Goal: Information Seeking & Learning: Learn about a topic

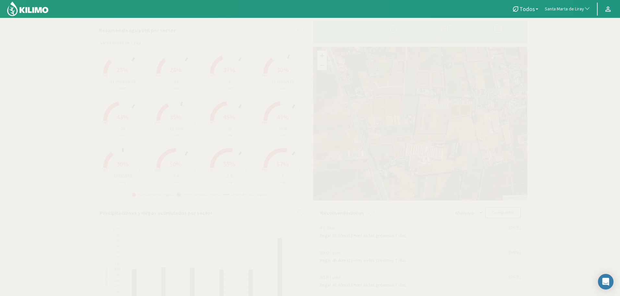
click at [580, 11] on span "Santa Marta de Liray" at bounding box center [564, 9] width 39 height 6
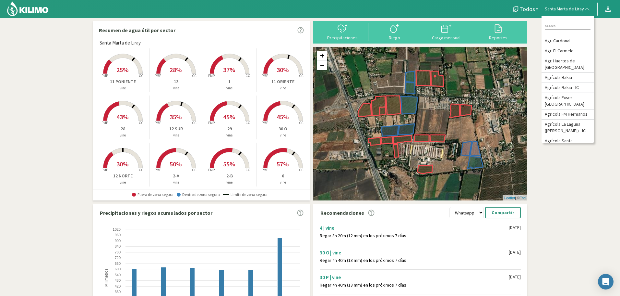
click at [562, 29] on input at bounding box center [568, 26] width 46 height 7
click at [502, 28] on icon at bounding box center [498, 28] width 10 height 10
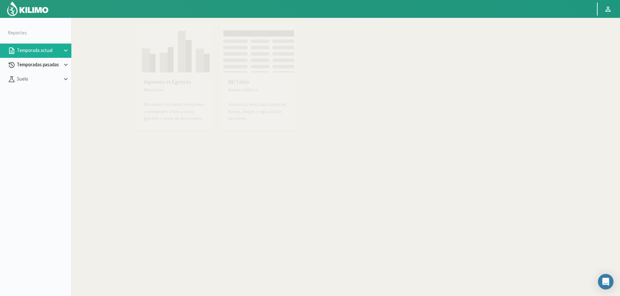
click at [45, 69] on button "Temporadas pasadas" at bounding box center [35, 65] width 71 height 14
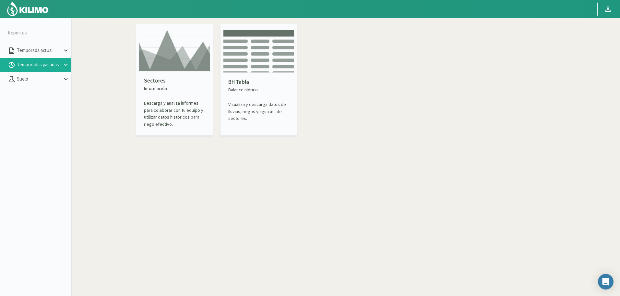
click at [173, 65] on img at bounding box center [174, 49] width 71 height 45
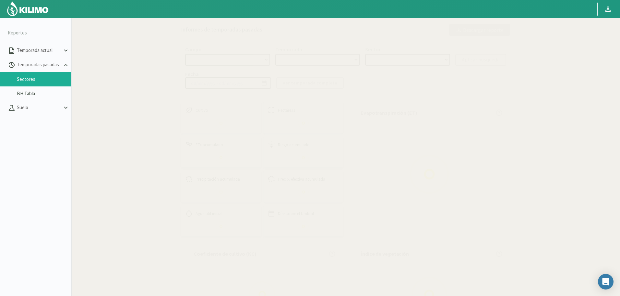
select select "0: Object"
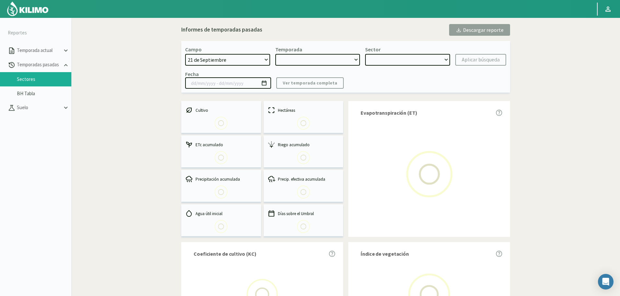
type input "20/10/2023 - 13/06/2024"
select select "0: 2023"
select select "0: Object"
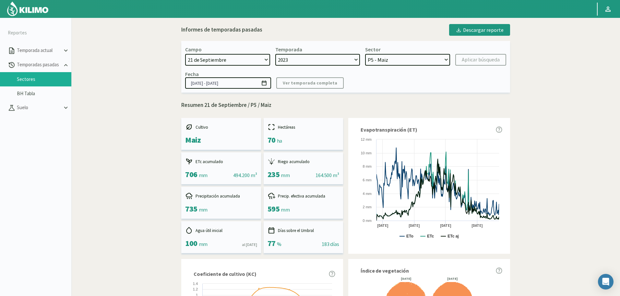
click at [238, 59] on select "21 de Septiembre 8 Fuegos Acograpes - Ag. Carlos Muñoz Herrera Acograpes - Ag. …" at bounding box center [227, 60] width 85 height 12
select select "192: Object"
click at [185, 54] on select "21 de Septiembre 8 Fuegos Acograpes - Ag. Carlos Muñoz Herrera Acograpes - Ag. …" at bounding box center [227, 60] width 85 height 12
click at [315, 60] on select "2023 2022" at bounding box center [317, 60] width 85 height 12
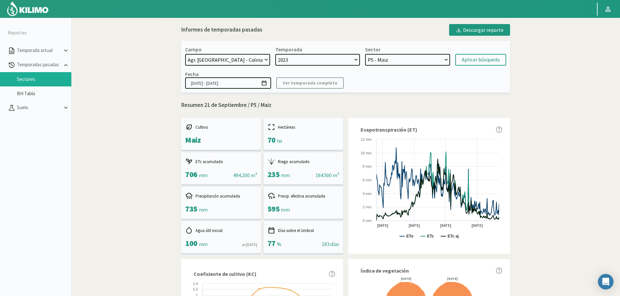
click at [315, 60] on select "2023 2022" at bounding box center [317, 60] width 85 height 12
select select
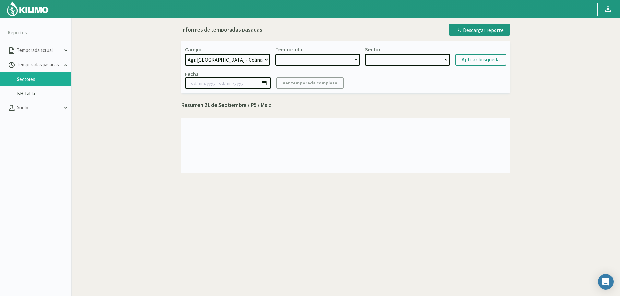
select select "2: 2024"
select select "7: Object"
click at [315, 59] on select "2023 2022" at bounding box center [317, 60] width 85 height 12
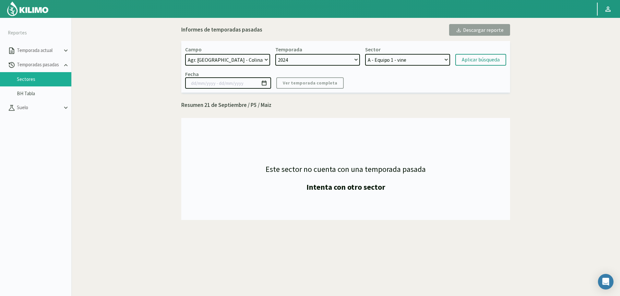
click at [315, 59] on select "2024 2023 2022" at bounding box center [317, 60] width 85 height 12
select select "1: 2022"
click at [275, 54] on select "2024 2023 2022" at bounding box center [317, 60] width 85 height 12
click at [396, 64] on select "C - Equipo 1 - Uva A - Equipo 2 - Uva 16-1B - Uva 17-1B - Uva 14-1A - Uva 15-1A…" at bounding box center [407, 60] width 85 height 12
select select "24: Object"
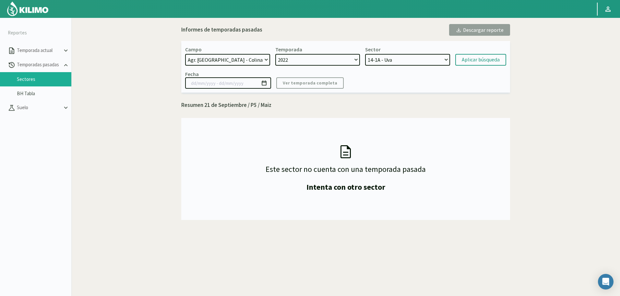
click at [365, 54] on select "C - Equipo 1 - Uva A - Equipo 2 - Uva 16-1B - Uva 17-1B - Uva 14-1A - Uva 15-1A…" at bounding box center [407, 60] width 85 height 12
click at [475, 63] on div "Aplicar búsqueda" at bounding box center [481, 60] width 38 height 8
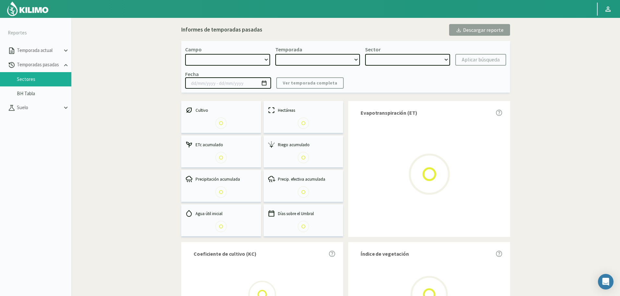
select select "192: Object"
type input "[DATE] - [DATE]"
select select "2: 2022"
select select "4: Object"
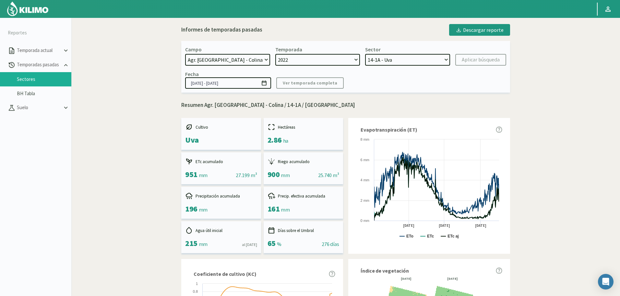
click at [326, 58] on select "2024 2023 2022" at bounding box center [317, 60] width 85 height 12
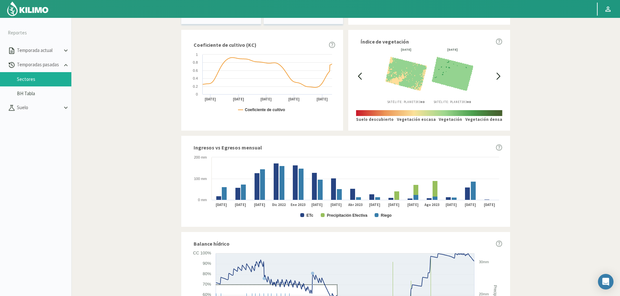
scroll to position [260, 0]
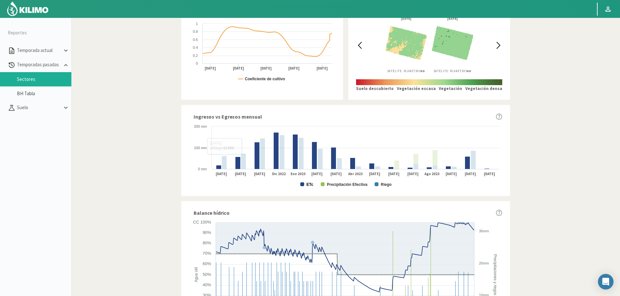
click at [306, 183] on rect at bounding box center [345, 155] width 313 height 65
click at [313, 186] on text "ETc" at bounding box center [310, 184] width 7 height 5
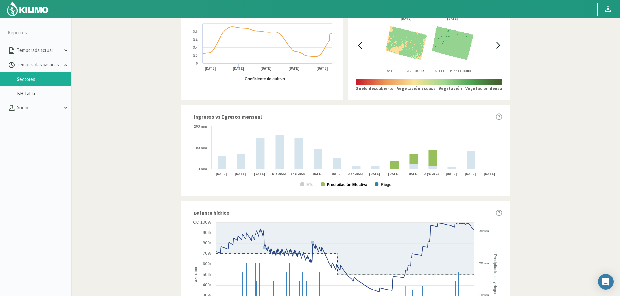
click at [334, 185] on text "Precipitación Efectiva" at bounding box center [347, 184] width 41 height 5
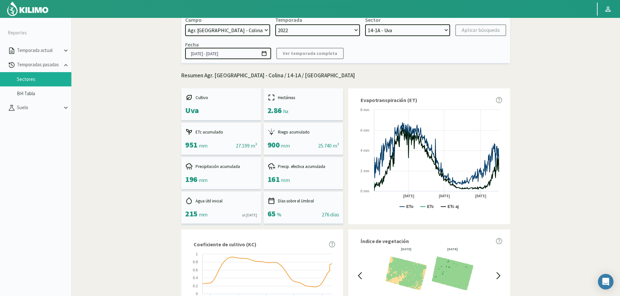
scroll to position [0, 0]
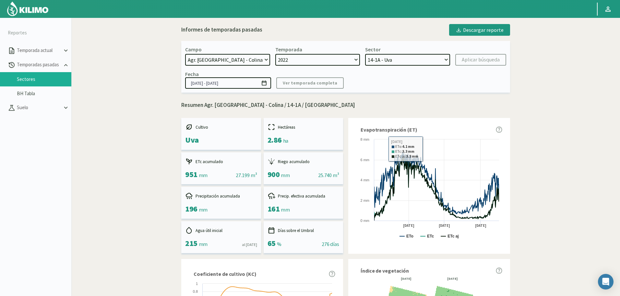
click at [336, 62] on select "2024 2023 2022" at bounding box center [317, 60] width 85 height 12
select select "1: 2023"
click at [275, 54] on select "2024 2023 2022" at bounding box center [317, 60] width 85 height 12
select select "11: Object"
click at [474, 61] on div "Aplicar búsqueda" at bounding box center [481, 60] width 38 height 8
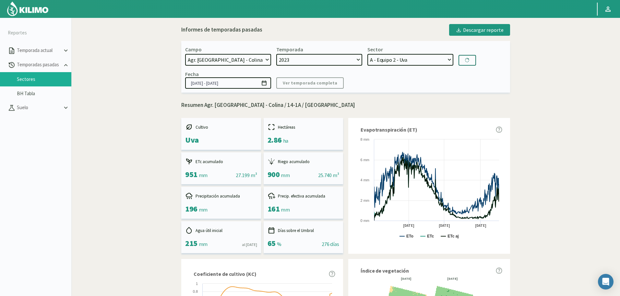
click at [396, 57] on select "A - Equipo 2 - Uva C - Equipo 1 - Uva 16-1B - vine 17-1B - Uva 14-1A - Uva 11-1…" at bounding box center [411, 60] width 86 height 12
type input "[DATE] - [DATE]"
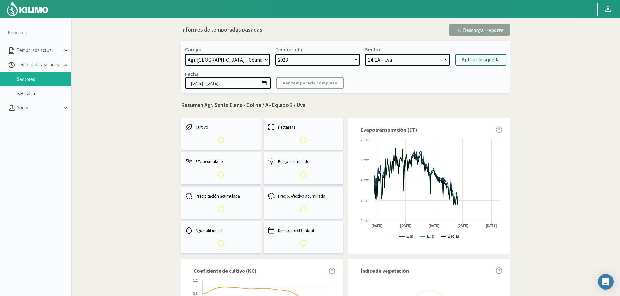
click at [365, 54] on select "A - Equipo 2 - Uva C - Equipo 1 - Uva 16-1B - vine 17-1B - Uva 14-1A - Uva 11-1…" at bounding box center [407, 60] width 85 height 12
click at [479, 57] on div "Aplicar búsqueda" at bounding box center [481, 60] width 38 height 8
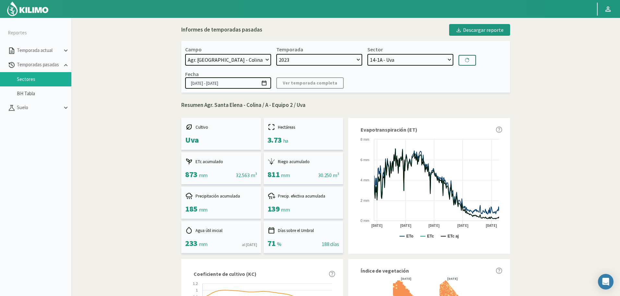
select select "37: Object"
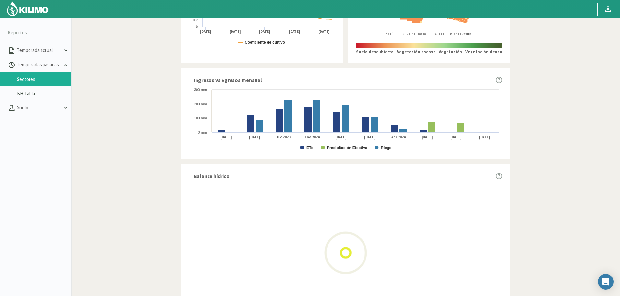
scroll to position [317, 0]
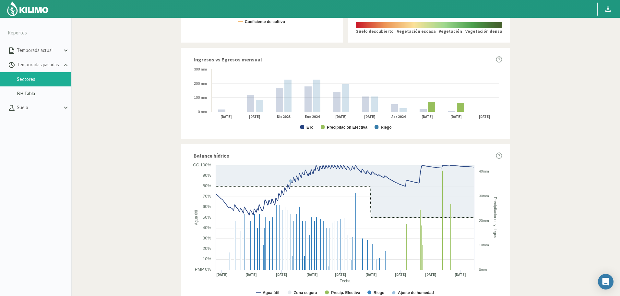
drag, startPoint x: 349, startPoint y: 127, endPoint x: 333, endPoint y: 139, distance: 19.1
click at [333, 139] on div "Cultivo Uva Hectáreas 2.86 ha ETc acumulado 829 mm || 23.709 m³ Riego acumulado…" at bounding box center [345, 55] width 329 height 508
click at [337, 127] on text "Precipitación Efectiva" at bounding box center [347, 127] width 41 height 5
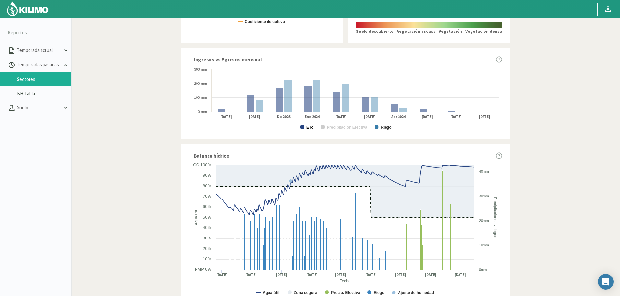
click at [307, 126] on text "ETc" at bounding box center [310, 127] width 7 height 5
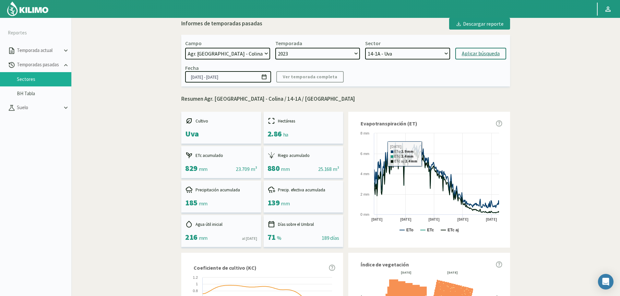
scroll to position [0, 0]
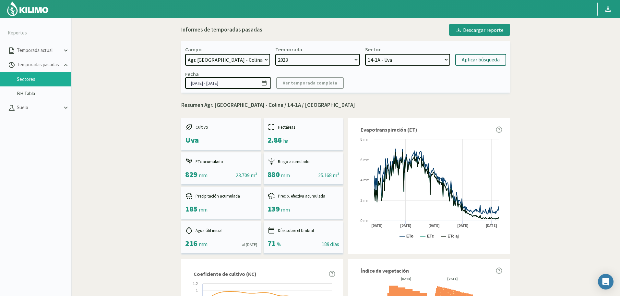
click at [334, 61] on select "2024 2023 2022" at bounding box center [317, 60] width 85 height 12
select select "0: 2024"
click at [275, 54] on select "2024 2023 2022" at bounding box center [317, 60] width 85 height 12
click at [416, 63] on select "A - Equipo 1 - vine B - Equipo 1 - vine 17-1B - Uva 16-1B - vine A - Equipo 2 -…" at bounding box center [407, 60] width 85 height 12
click at [365, 54] on select "A - Equipo 1 - vine B - Equipo 1 - vine 17-1B - Uva 16-1B - vine A - Equipo 2 -…" at bounding box center [407, 60] width 85 height 12
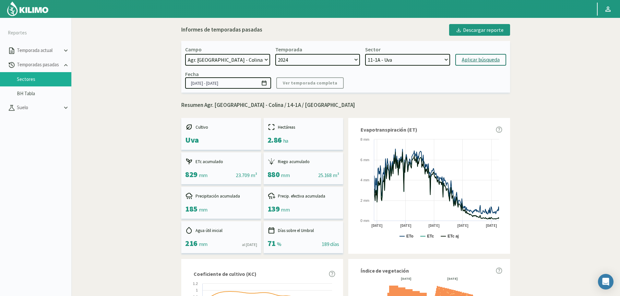
click at [392, 63] on select "A - Equipo 1 - vine B - Equipo 1 - vine 17-1B - Uva 16-1B - vine A - Equipo 2 -…" at bounding box center [407, 60] width 85 height 12
select select "56: Object"
click at [365, 54] on select "A - Equipo 1 - vine B - Equipo 1 - vine 17-1B - Uva 16-1B - vine A - Equipo 2 -…" at bounding box center [407, 60] width 85 height 12
click at [470, 63] on div "Aplicar búsqueda" at bounding box center [481, 60] width 38 height 8
click at [470, 63] on button at bounding box center [468, 60] width 18 height 11
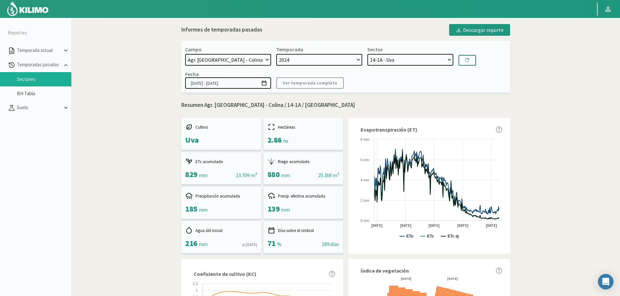
type input "01/07/2024 - 23/09/2024"
select select "69: Object"
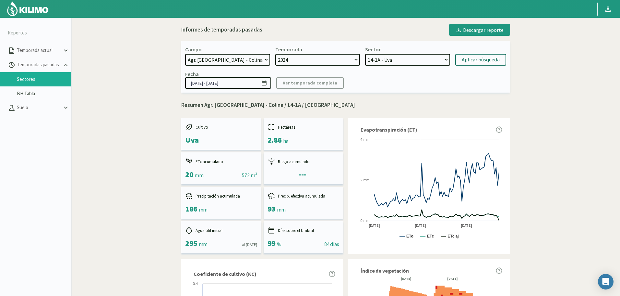
click at [333, 59] on select "2024 2023 2022" at bounding box center [317, 60] width 85 height 12
select select "2: 2022"
click at [275, 54] on select "2024 2023 2022" at bounding box center [317, 60] width 85 height 12
select select "70: Object"
click at [326, 63] on select "2024 2023 2022" at bounding box center [317, 60] width 85 height 12
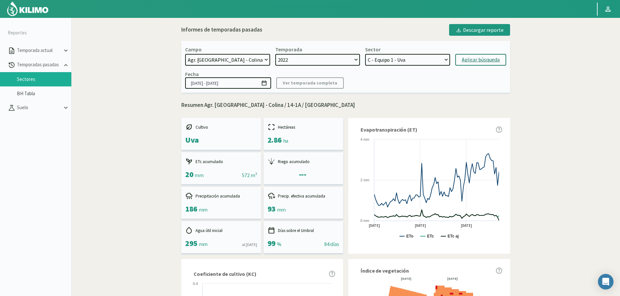
select select "1: 2023"
click at [275, 54] on select "2024 2023 2022" at bounding box center [317, 60] width 85 height 12
click at [395, 56] on select "A - Equipo 2 - Uva C - Equipo 1 - Uva 16-1B - vine 17-1B - Uva 14-1A - Uva 11-1…" at bounding box center [407, 60] width 85 height 12
select select "85: Object"
click at [365, 54] on select "A - Equipo 2 - Uva C - Equipo 1 - Uva 16-1B - vine 17-1B - Uva 14-1A - Uva 11-1…" at bounding box center [407, 60] width 85 height 12
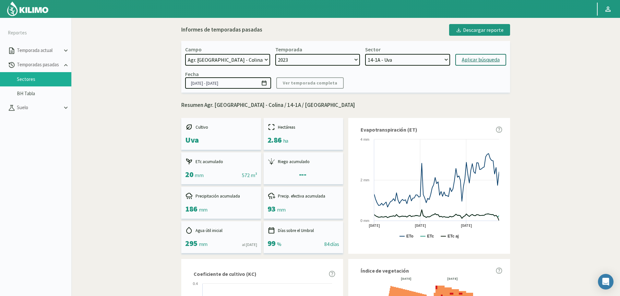
click at [484, 60] on div "Aplicar búsqueda" at bounding box center [481, 60] width 38 height 8
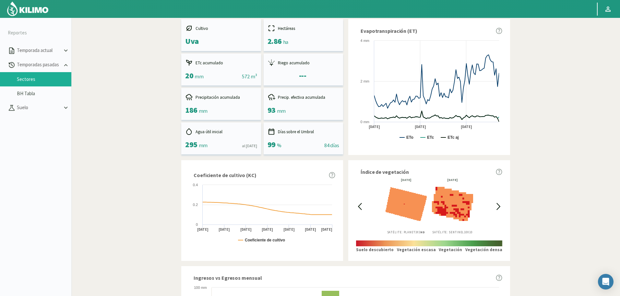
type input "[DATE] - [DATE]"
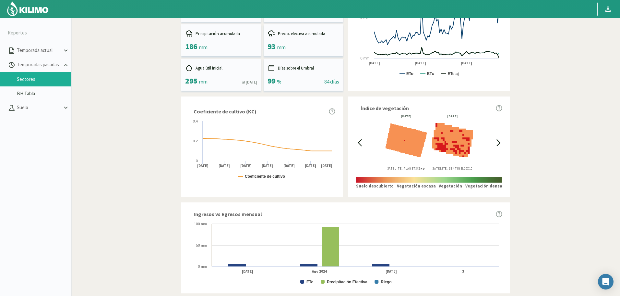
select select "96: Object"
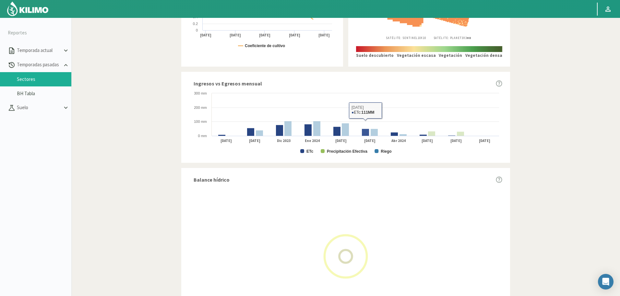
scroll to position [295, 0]
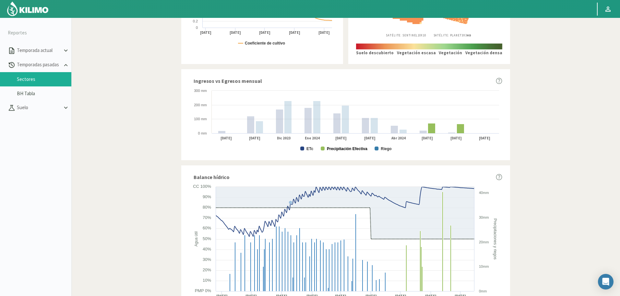
click at [350, 146] on text "Precipitación Efectiva" at bounding box center [347, 148] width 41 height 5
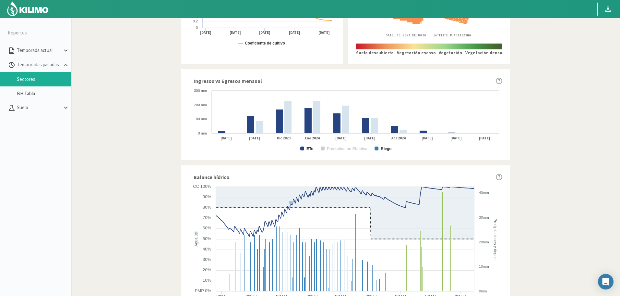
click at [309, 147] on text "ETc" at bounding box center [310, 148] width 7 height 5
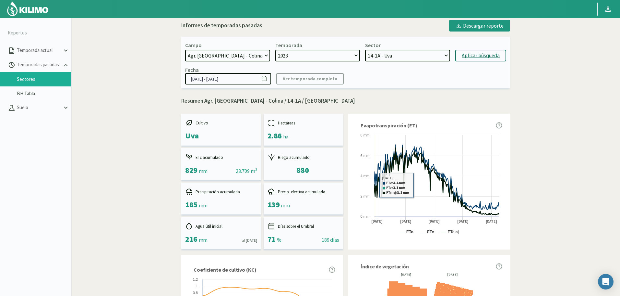
scroll to position [0, 0]
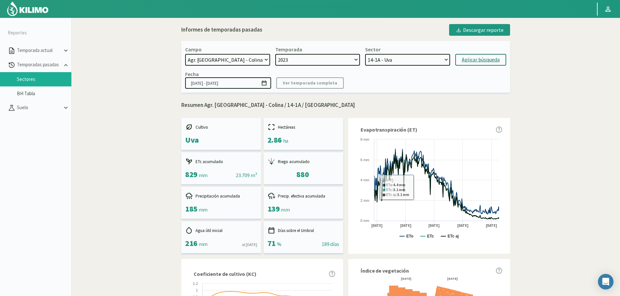
click at [340, 59] on select "2024 2023 2022" at bounding box center [317, 60] width 85 height 12
click at [340, 58] on select "2024 2023 2022" at bounding box center [317, 60] width 85 height 12
select select "2: 2022"
click at [275, 54] on select "2024 2023 2022" at bounding box center [317, 60] width 85 height 12
click at [409, 60] on select "C - Equipo 1 - Uva A - Equipo 2 - Uva 16-1B - Uva 17-1B - Uva 14-1A - Uva 15-1A…" at bounding box center [407, 60] width 85 height 12
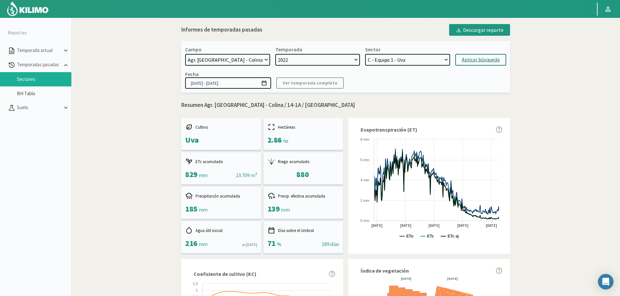
select select "113: Object"
click at [365, 54] on select "C - Equipo 1 - Uva A - Equipo 2 - Uva 16-1B - Uva 17-1B - Uva 14-1A - Uva 15-1A…" at bounding box center [407, 60] width 85 height 12
click at [480, 57] on div "Aplicar búsqueda" at bounding box center [481, 60] width 38 height 8
type input "[DATE] - [DATE]"
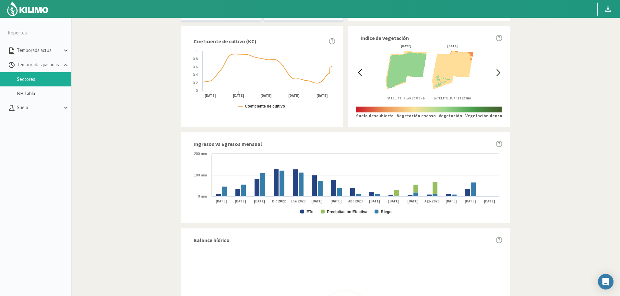
scroll to position [292, 0]
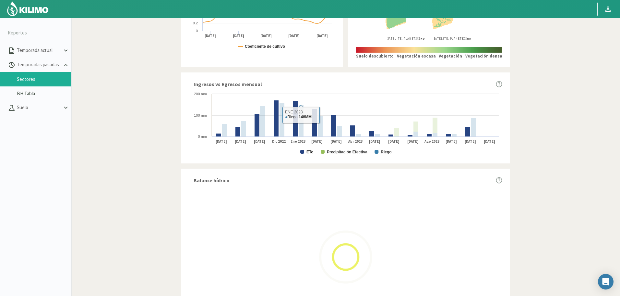
click at [312, 150] on text "ETc" at bounding box center [310, 152] width 7 height 5
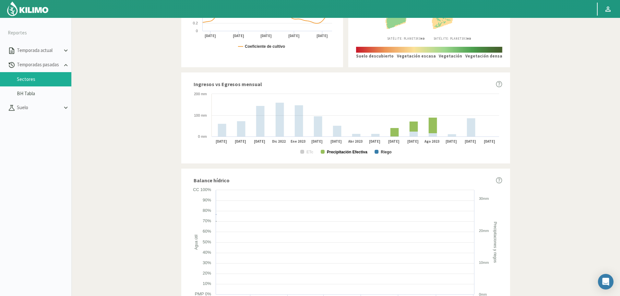
click at [342, 152] on text "Precipitación Efectiva" at bounding box center [347, 152] width 41 height 5
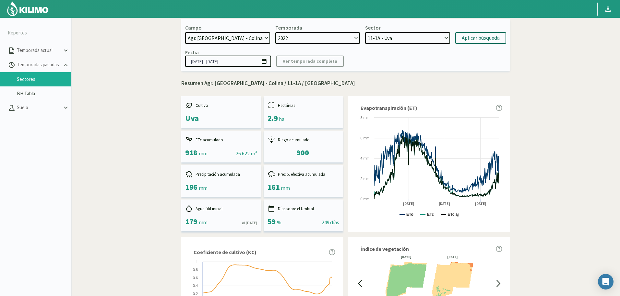
scroll to position [0, 0]
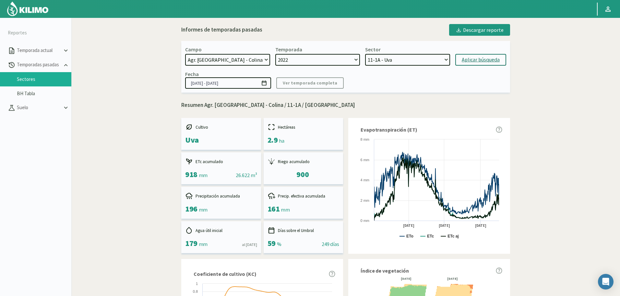
drag, startPoint x: 411, startPoint y: 52, endPoint x: 411, endPoint y: 59, distance: 6.8
click at [411, 53] on div "Sector C - Equipo 1 - Uva A - Equipo 2 - Uva 16-1B - Uva 17-1B - Uva 14-1A - Uv…" at bounding box center [407, 55] width 85 height 19
click at [411, 59] on select "C - Equipo 1 - Uva A - Equipo 2 - Uva 16-1B - Uva 17-1B - Uva 14-1A - Uva 15-1A…" at bounding box center [407, 60] width 85 height 12
click at [365, 54] on select "C - Equipo 1 - Uva A - Equipo 2 - Uva 16-1B - Uva 17-1B - Uva 14-1A - Uva 15-1A…" at bounding box center [407, 60] width 85 height 12
click at [480, 58] on div "Aplicar búsqueda" at bounding box center [481, 60] width 38 height 8
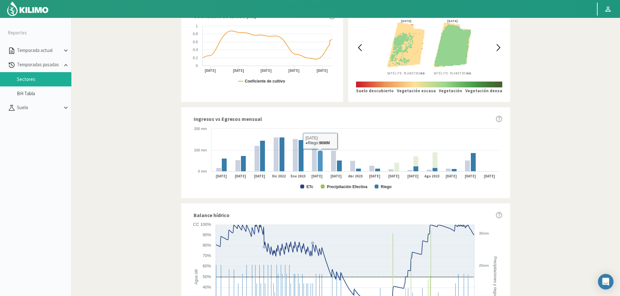
scroll to position [260, 0]
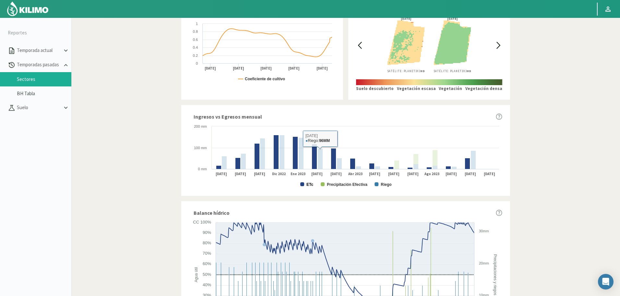
click at [312, 183] on text "ETc" at bounding box center [310, 184] width 7 height 5
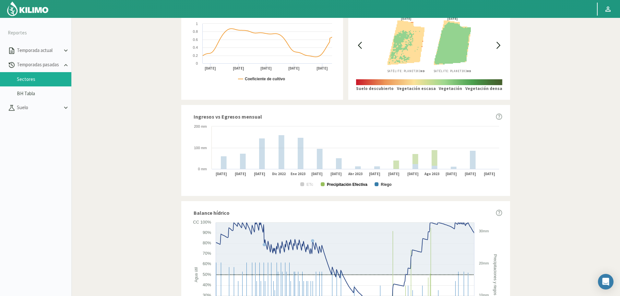
click at [340, 183] on text "Precipitación Efectiva" at bounding box center [347, 184] width 41 height 5
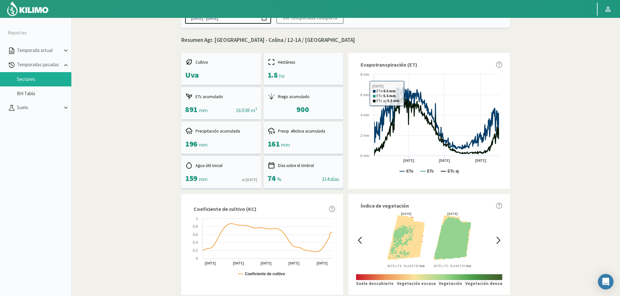
scroll to position [0, 0]
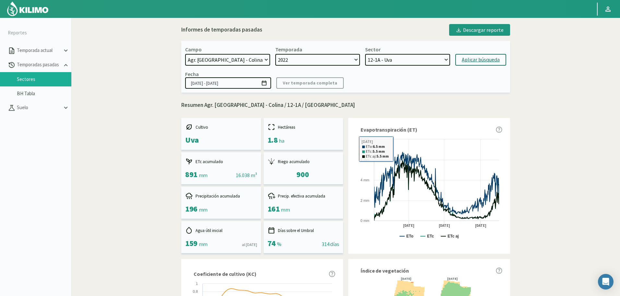
click at [420, 59] on select "C - Equipo 1 - Uva A - Equipo 2 - Uva 16-1B - Uva 17-1B - Uva 14-1A - Uva 15-1A…" at bounding box center [407, 60] width 85 height 12
click at [365, 54] on select "C - Equipo 1 - Uva A - Equipo 2 - Uva 16-1B - Uva 17-1B - Uva 14-1A - Uva 15-1A…" at bounding box center [407, 60] width 85 height 12
click at [479, 64] on div "Aplicar búsqueda" at bounding box center [481, 60] width 38 height 8
select select "141: Object"
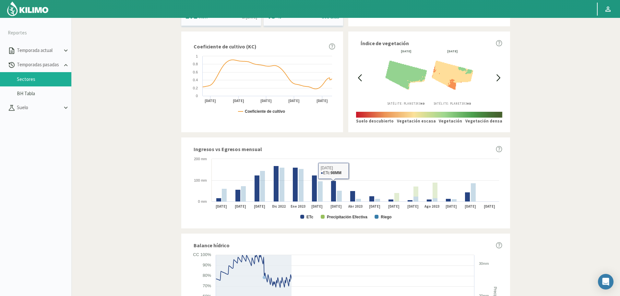
click at [312, 216] on div "Ingresos vs Egresos mensual Created with Highcharts 9.2.2 ETc Precipitación Efe…" at bounding box center [345, 182] width 329 height 91
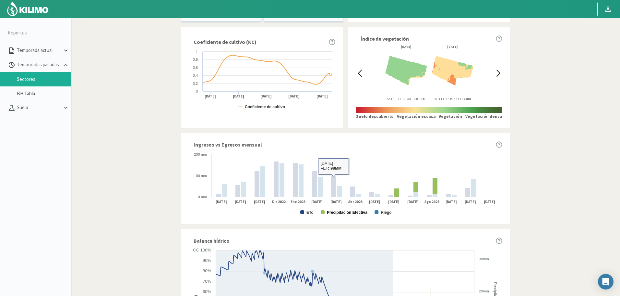
click at [338, 212] on text "Precipitación Efectiva" at bounding box center [347, 212] width 41 height 5
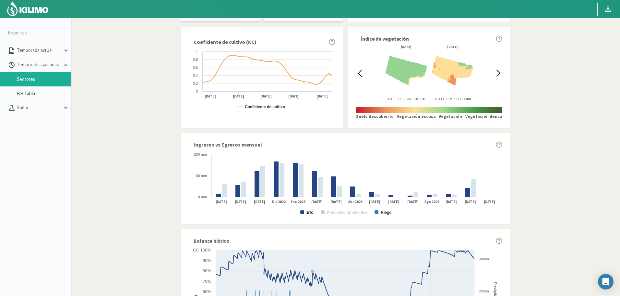
click at [307, 212] on icon "Created with Highcharts 9.2.2 ETc Precipitación Efectiva Riego Sep 2022 Oct 202…" at bounding box center [345, 183] width 313 height 65
click at [313, 210] on rect at bounding box center [345, 183] width 313 height 65
click at [308, 212] on text "ETc" at bounding box center [310, 212] width 7 height 5
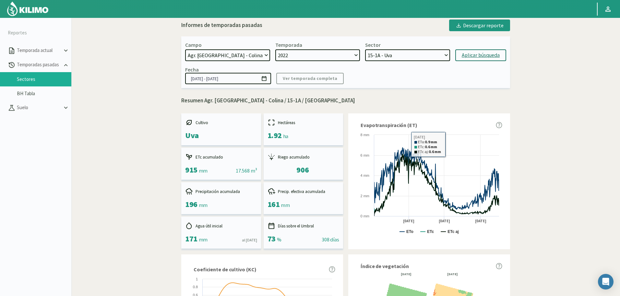
scroll to position [0, 0]
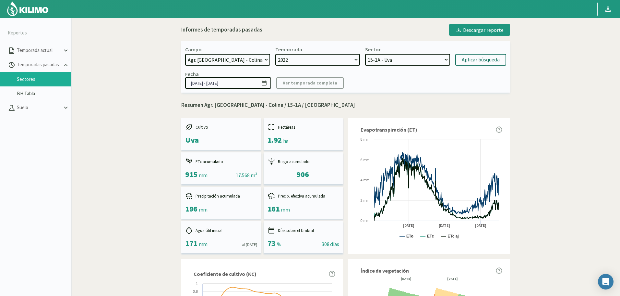
click at [329, 61] on select "2024 2023 2022" at bounding box center [317, 60] width 85 height 12
select select "0: 2024"
click at [275, 54] on select "2024 2023 2022" at bounding box center [317, 60] width 85 height 12
click at [405, 59] on select "A - Equipo 1 - vine B - Equipo 1 - vine 17-1B - Uva 16-1B - vine A - Equipo 2 -…" at bounding box center [407, 60] width 85 height 12
select select "159: Object"
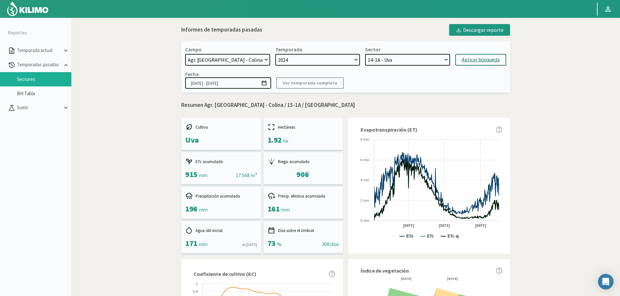
click at [365, 54] on select "A - Equipo 1 - vine B - Equipo 1 - vine 17-1B - Uva 16-1B - vine A - Equipo 2 -…" at bounding box center [407, 60] width 85 height 12
click at [470, 62] on div "Aplicar búsqueda" at bounding box center [481, 60] width 38 height 8
type input "01/07/2024 - 23/09/2024"
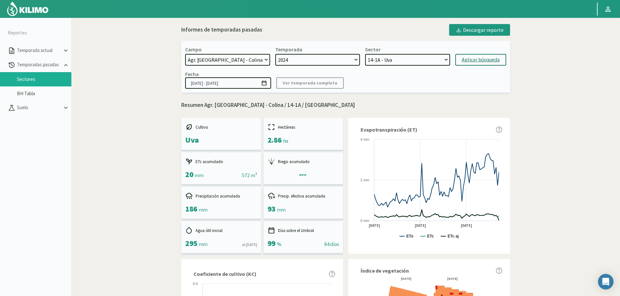
click at [428, 62] on select "A - Equipo 1 - vine B - Equipo 1 - vine 17-1B - Uva 16-1B - vine A - Equipo 2 -…" at bounding box center [407, 60] width 85 height 12
select select "160: Object"
click at [365, 54] on select "A - Equipo 1 - vine B - Equipo 1 - vine 17-1B - Uva 16-1B - vine A - Equipo 2 -…" at bounding box center [407, 60] width 85 height 12
click at [481, 61] on div "Aplicar búsqueda" at bounding box center [481, 60] width 38 height 8
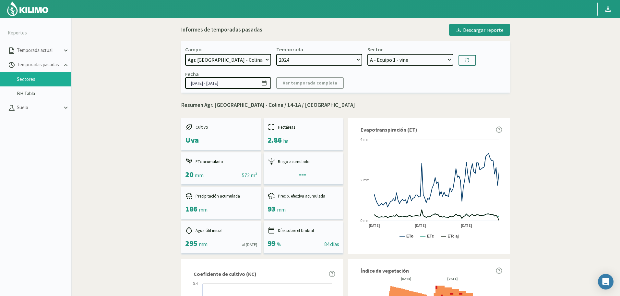
type input "[DATE] - [DATE]"
select select "173: Object"
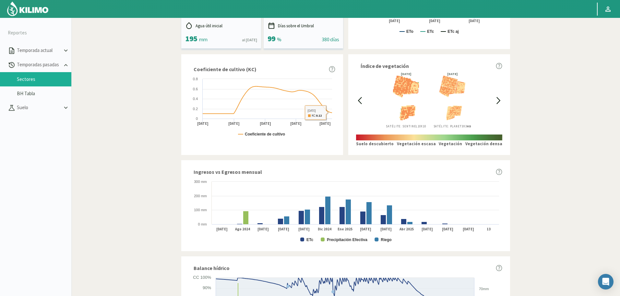
scroll to position [234, 0]
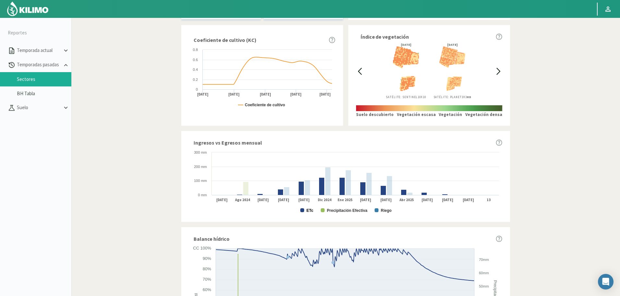
click at [309, 208] on text "ETc" at bounding box center [310, 210] width 7 height 5
click at [343, 206] on rect at bounding box center [345, 181] width 313 height 65
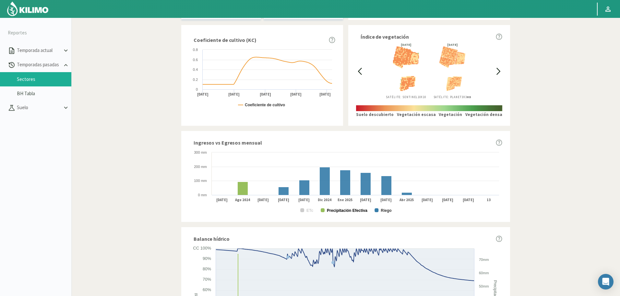
click at [361, 211] on text "Precipitación Efectiva" at bounding box center [347, 210] width 41 height 5
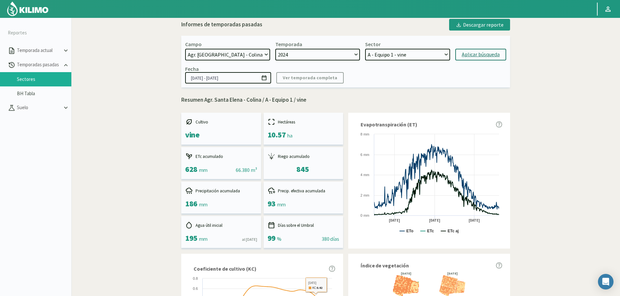
scroll to position [0, 0]
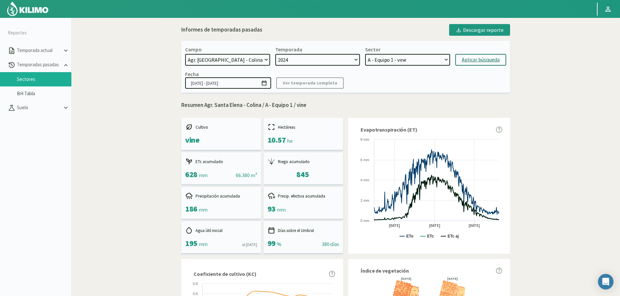
click at [342, 58] on select "2024 2023 2022" at bounding box center [317, 60] width 85 height 12
select select "2: 2022"
click at [275, 54] on select "2024 2023 2022" at bounding box center [317, 60] width 85 height 12
click at [400, 59] on select "C - Equipo 1 - Uva A - Equipo 2 - Uva 16-1B - Uva 17-1B - Uva 14-1A - Uva 15-1A…" at bounding box center [407, 60] width 85 height 12
click at [399, 56] on select "C - Equipo 1 - Uva A - Equipo 2 - Uva 16-1B - Uva 17-1B - Uva 14-1A - Uva 15-1A…" at bounding box center [407, 60] width 85 height 12
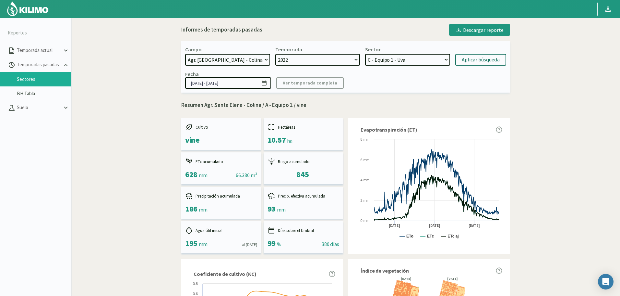
click at [399, 56] on select "C - Equipo 1 - Uva A - Equipo 2 - Uva 16-1B - Uva 17-1B - Uva 14-1A - Uva 15-1A…" at bounding box center [407, 60] width 85 height 12
select select "187: Object"
click at [365, 54] on select "C - Equipo 1 - Uva A - Equipo 2 - Uva 16-1B - Uva 17-1B - Uva 14-1A - Uva 15-1A…" at bounding box center [407, 60] width 85 height 12
click at [477, 62] on div "Aplicar búsqueda" at bounding box center [481, 60] width 38 height 8
type input "[DATE] - [DATE]"
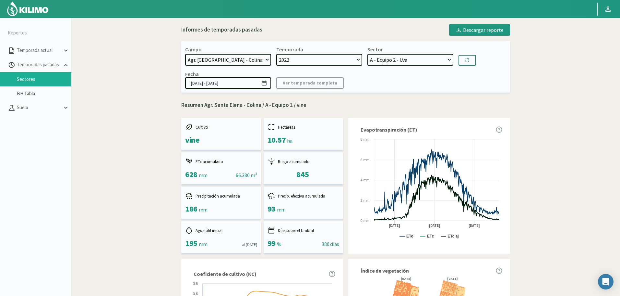
select select "198: Object"
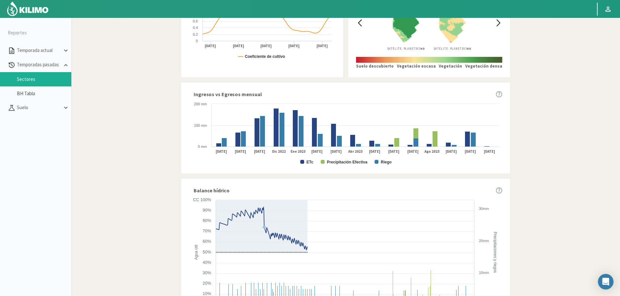
scroll to position [292, 0]
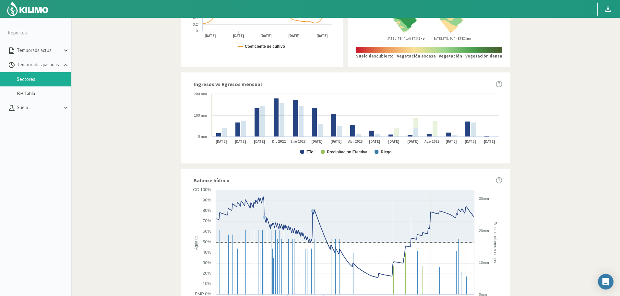
click at [308, 152] on text "ETc" at bounding box center [310, 152] width 7 height 5
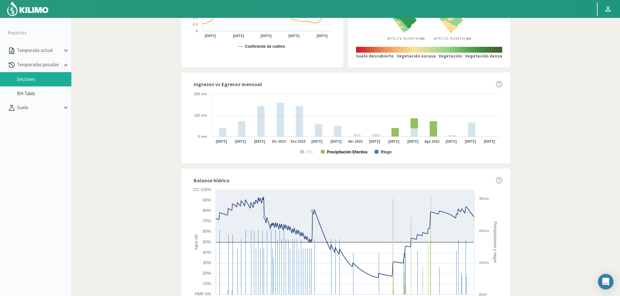
click at [342, 154] on text "Precipitación Efectiva" at bounding box center [347, 152] width 41 height 5
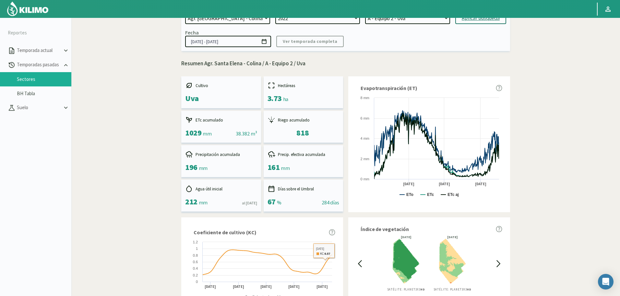
scroll to position [0, 0]
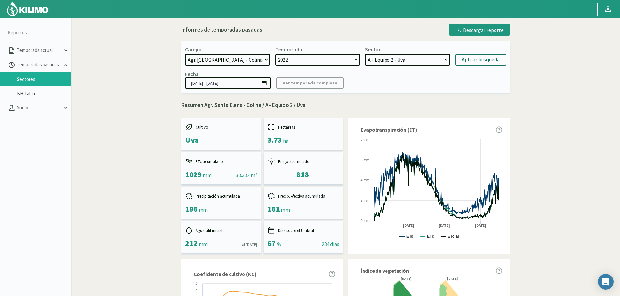
click at [405, 62] on select "C - Equipo 1 - Uva A - Equipo 2 - Uva 16-1B - Uva 17-1B - Uva 14-1A - Uva 15-1A…" at bounding box center [407, 60] width 85 height 12
click at [405, 61] on select "C - Equipo 1 - Uva A - Equipo 2 - Uva 16-1B - Uva 17-1B - Uva 14-1A - Uva 15-1A…" at bounding box center [407, 60] width 85 height 12
click at [339, 62] on select "2024 2023 2022" at bounding box center [317, 60] width 85 height 12
click at [338, 65] on select "2024 2023 2022" at bounding box center [317, 60] width 85 height 12
select select "1: 2023"
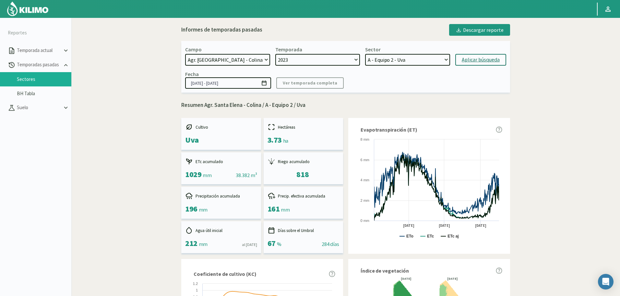
click at [275, 54] on select "2024 2023 2022" at bounding box center [317, 60] width 85 height 12
select select "208: Object"
click at [411, 62] on select "A - Equipo 2 - Uva C - Equipo 1 - Uva 16-1B - vine 17-1B - Uva 14-1A - Uva 11-1…" at bounding box center [407, 60] width 85 height 12
click at [411, 60] on select "A - Equipo 2 - Uva C - Equipo 1 - Uva 16-1B - vine 17-1B - Uva 14-1A - Uva 11-1…" at bounding box center [407, 60] width 85 height 12
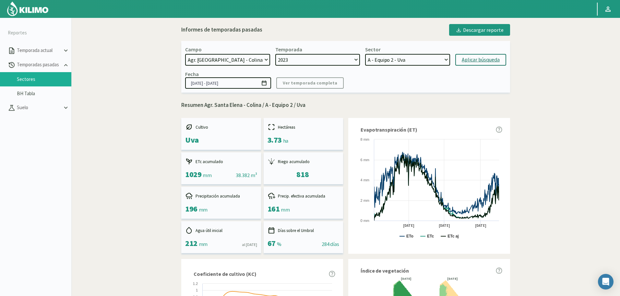
click at [411, 55] on select "A - Equipo 2 - Uva C - Equipo 1 - Uva 16-1B - vine 17-1B - Uva 14-1A - Uva 11-1…" at bounding box center [407, 60] width 85 height 12
click at [365, 54] on select "A - Equipo 2 - Uva C - Equipo 1 - Uva 16-1B - vine 17-1B - Uva 14-1A - Uva 11-1…" at bounding box center [407, 60] width 85 height 12
click at [492, 63] on div "Aplicar búsqueda" at bounding box center [481, 60] width 38 height 8
type input "[DATE] - [DATE]"
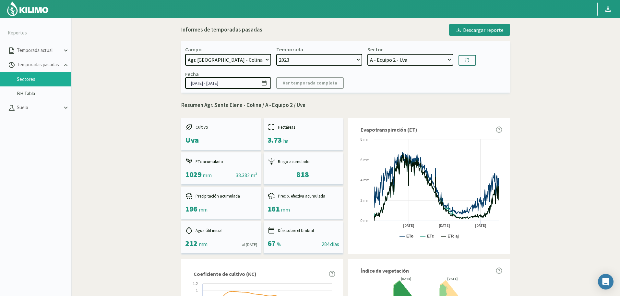
select select "219: Object"
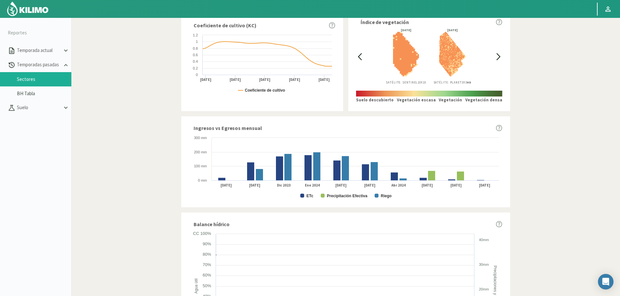
scroll to position [317, 0]
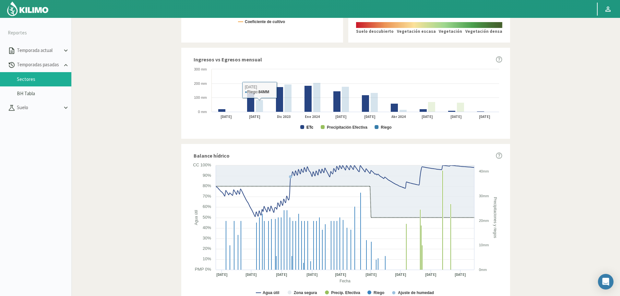
click at [308, 126] on text "ETc" at bounding box center [310, 127] width 7 height 5
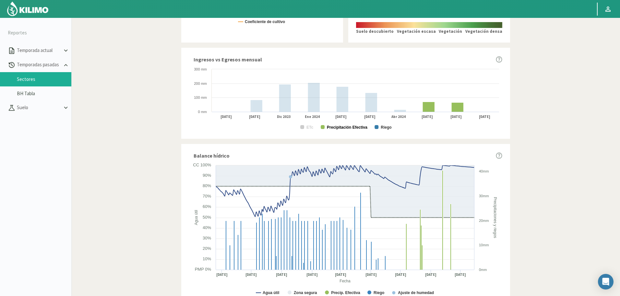
click at [346, 127] on text "Precipitación Efectiva" at bounding box center [347, 127] width 41 height 5
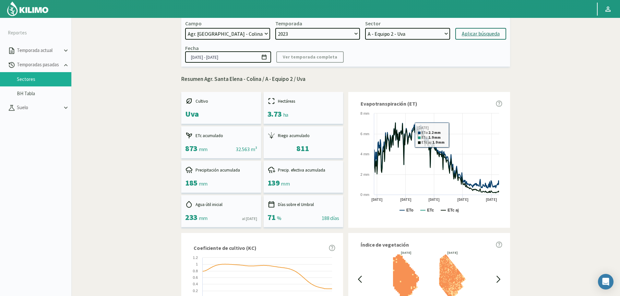
scroll to position [0, 0]
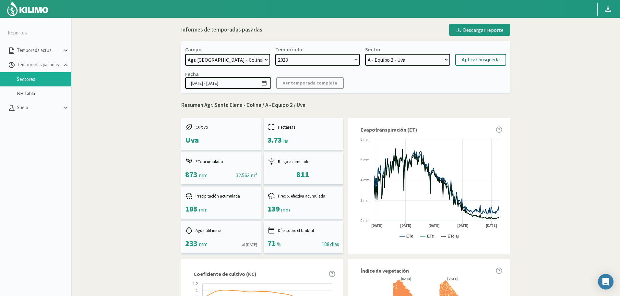
click at [315, 60] on select "2024 2023 2022" at bounding box center [317, 60] width 85 height 12
select select "0: 2024"
click at [275, 54] on select "2024 2023 2022" at bounding box center [317, 60] width 85 height 12
click at [410, 60] on select "A - Equipo 1 - vine B - Equipo 1 - vine 17-1B - Uva 16-1B - vine A - Equipo 2 -…" at bounding box center [407, 60] width 85 height 12
select select "234: Object"
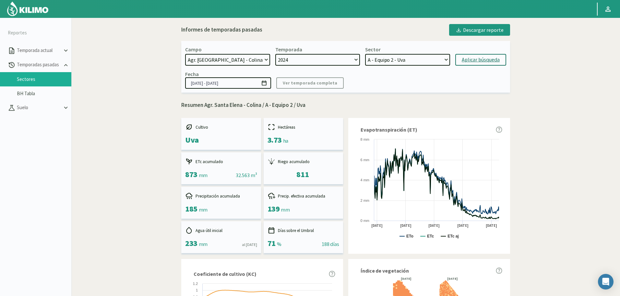
click at [365, 54] on select "A - Equipo 1 - vine B - Equipo 1 - vine 17-1B - Uva 16-1B - vine A - Equipo 2 -…" at bounding box center [407, 60] width 85 height 12
click at [465, 60] on div "Aplicar búsqueda" at bounding box center [481, 60] width 38 height 8
type input "[DATE] - [DATE]"
select select "247: Object"
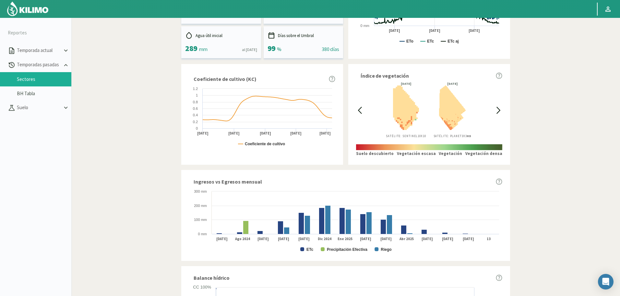
scroll to position [292, 0]
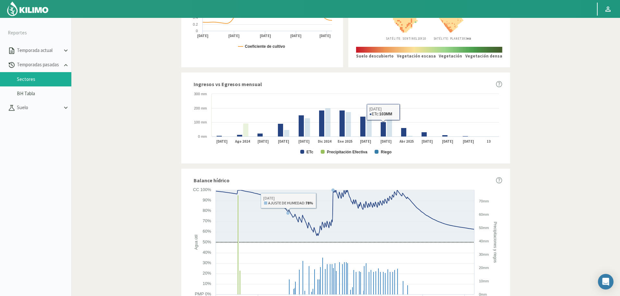
click at [304, 150] on rect at bounding box center [345, 123] width 313 height 65
drag, startPoint x: 310, startPoint y: 151, endPoint x: 333, endPoint y: 151, distance: 23.0
click at [312, 151] on text "ETc" at bounding box center [310, 152] width 7 height 5
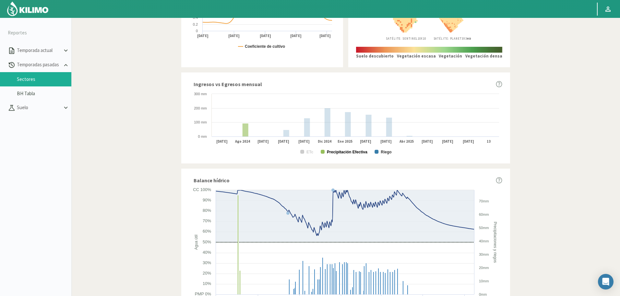
click at [343, 151] on text "Precipitación Efectiva" at bounding box center [347, 152] width 41 height 5
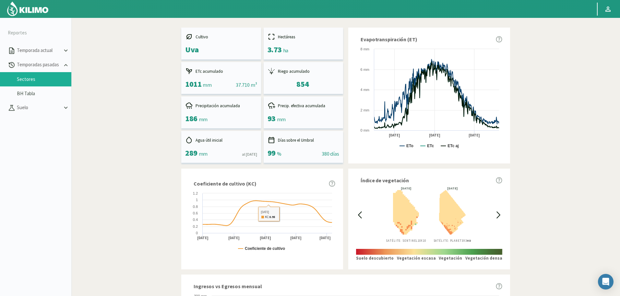
scroll to position [0, 0]
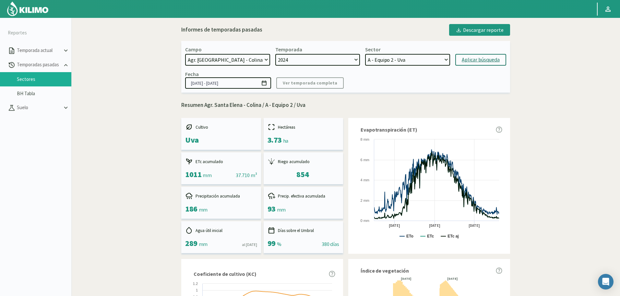
click at [325, 61] on select "2024 2023 2022" at bounding box center [317, 60] width 85 height 12
select select "2: 2022"
click at [275, 54] on select "2024 2023 2022" at bounding box center [317, 60] width 85 height 12
click at [405, 61] on select "C - Equipo 1 - Uva A - Equipo 2 - Uva 16-1B - Uva 17-1B - Uva 14-1A - Uva 15-1A…" at bounding box center [407, 60] width 85 height 12
select select "262: Object"
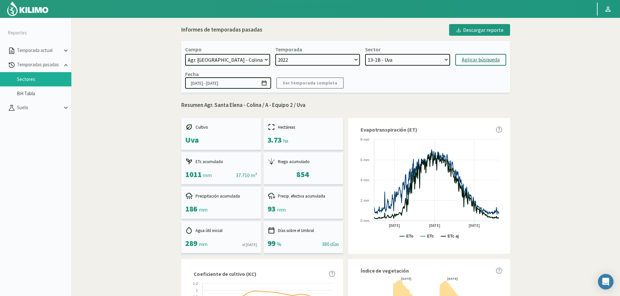
click at [365, 54] on select "C - Equipo 1 - Uva A - Equipo 2 - Uva 16-1B - Uva 17-1B - Uva 14-1A - Uva 15-1A…" at bounding box center [407, 60] width 85 height 12
click at [464, 57] on div "Aplicar búsqueda" at bounding box center [481, 60] width 38 height 8
type input "[DATE] - [DATE]"
select select "273: Object"
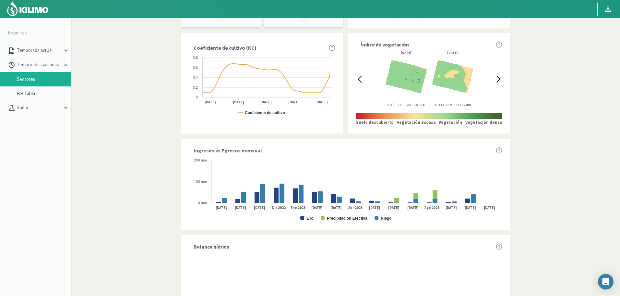
scroll to position [227, 0]
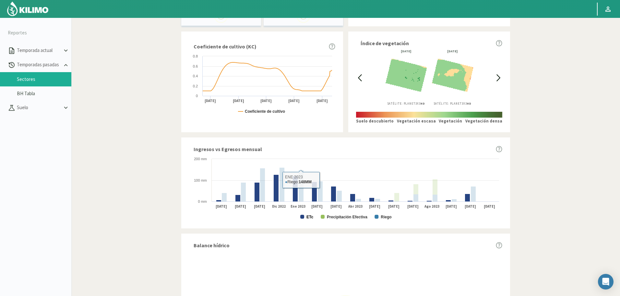
click at [307, 215] on text "ETc" at bounding box center [310, 216] width 7 height 5
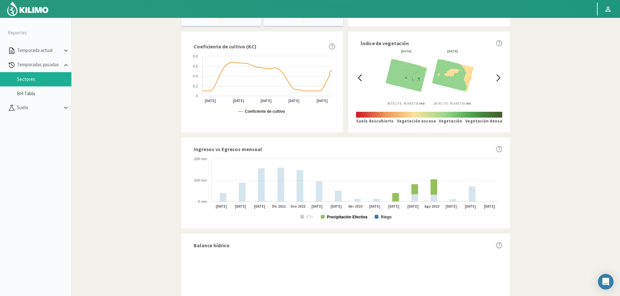
click at [352, 215] on icon "Created with Highcharts 9.2.2 ETc Precipitación Efectiva Riego Sep 2022 Oct 202…" at bounding box center [345, 187] width 313 height 65
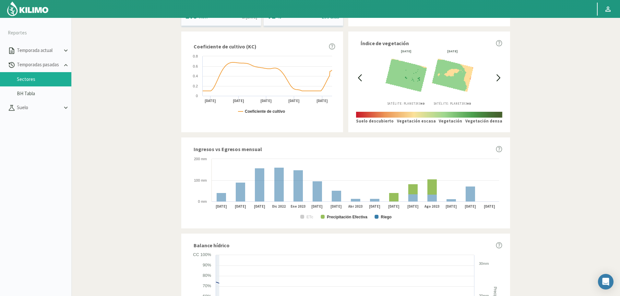
scroll to position [232, 0]
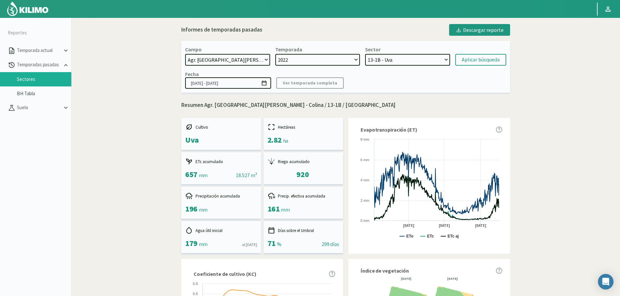
select select "192: Object"
select select "2: 2022"
select select "273: Object"
click at [303, 59] on select "2024 2023 2022" at bounding box center [317, 60] width 85 height 12
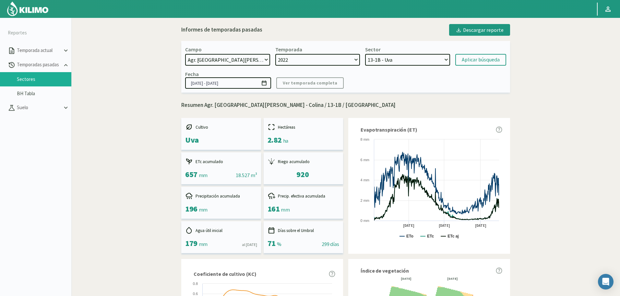
select select "1: 2023"
click at [275, 54] on select "2024 2023 2022" at bounding box center [317, 60] width 85 height 12
select select "278: Object"
click at [421, 56] on select "A - Equipo 2 - Uva C - Equipo 1 - Uva 16-1B - vine 17-1B - Uva 14-1A - Uva 11-1…" at bounding box center [407, 60] width 85 height 12
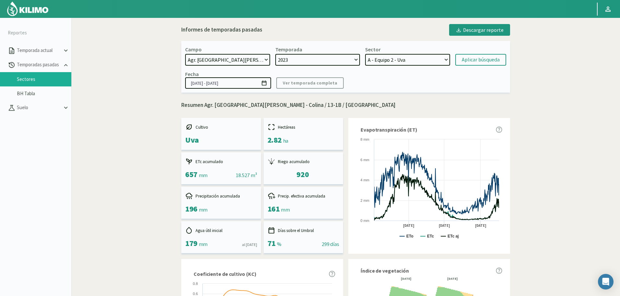
select select "0: 2024"
type input "[DATE] - [DATE]"
select select "293: Object"
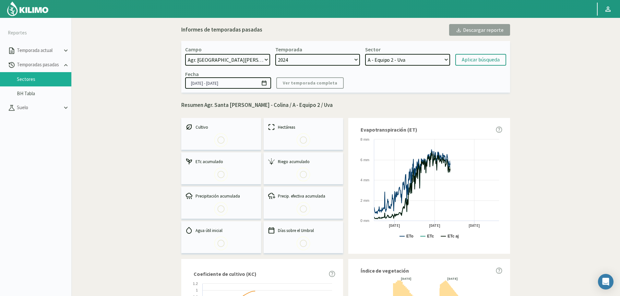
select select "2: 2022"
type input "[DATE] - [DATE]"
select select "308: Object"
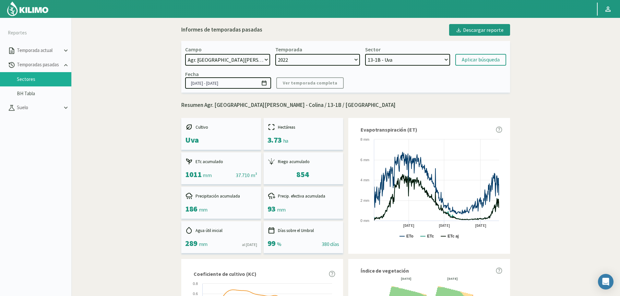
click at [327, 63] on select "2024 2023 2022" at bounding box center [317, 60] width 85 height 12
select select "1: 2023"
click at [275, 54] on select "2024 2023 2022" at bounding box center [317, 60] width 85 height 12
click at [410, 67] on div "Campo 21 de Septiembre 8 Fuegos Acograpes - Ag. Carlos Muñoz Herrera Acograpes …" at bounding box center [345, 67] width 329 height 52
click at [408, 65] on select "A - Equipo 2 - Uva C - Equipo 1 - Uva 16-1B - vine 17-1B - Uva 14-1A - Uva 11-1…" at bounding box center [407, 60] width 85 height 12
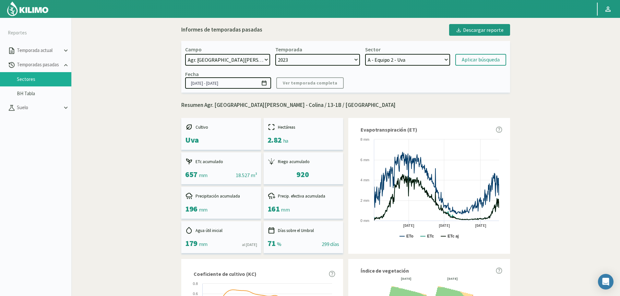
select select "321: Object"
click at [365, 54] on select "A - Equipo 2 - Uva C - Equipo 1 - Uva 16-1B - vine 17-1B - Uva 14-1A - Uva 11-1…" at bounding box center [407, 60] width 85 height 12
click at [474, 61] on div "Aplicar búsqueda" at bounding box center [481, 60] width 38 height 8
type input "[DATE] - [DATE]"
select select "332: Object"
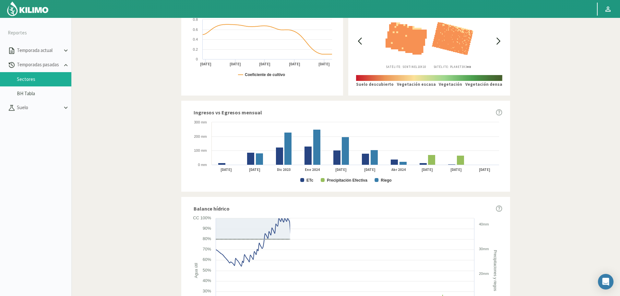
scroll to position [264, 0]
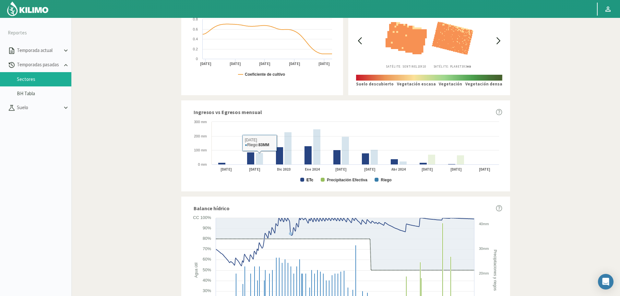
click at [309, 178] on text "ETc" at bounding box center [310, 179] width 7 height 5
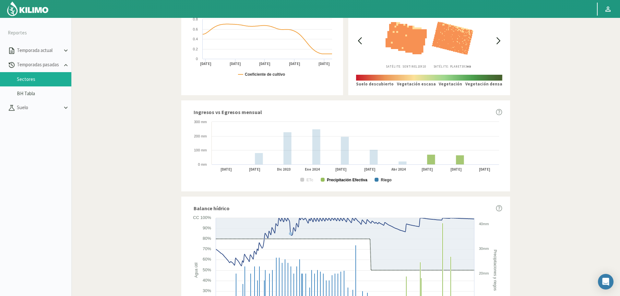
click at [340, 178] on text "Precipitación Efectiva" at bounding box center [347, 179] width 41 height 5
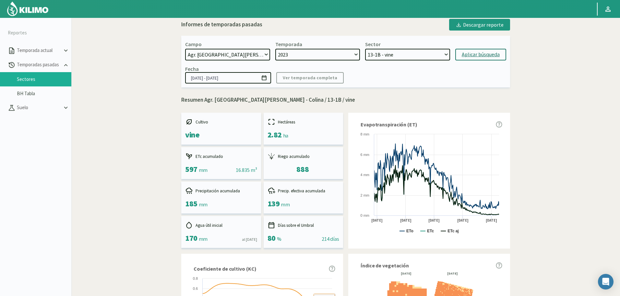
scroll to position [0, 0]
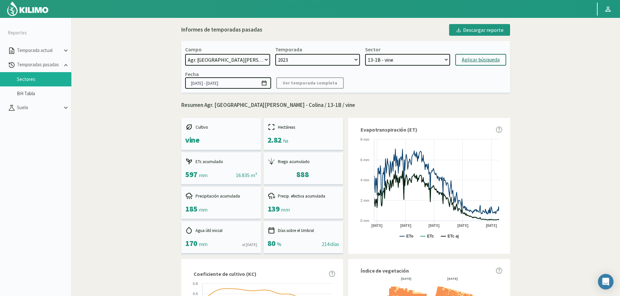
click at [313, 57] on select "2024 2023 2022" at bounding box center [317, 60] width 85 height 12
select select "0: 2024"
click at [275, 54] on select "2024 2023 2022" at bounding box center [317, 60] width 85 height 12
click at [399, 59] on select "A - Equipo 1 - vine B - Equipo 1 - vine 17-1B - Uva 16-1B - vine A - Equipo 2 -…" at bounding box center [407, 60] width 85 height 12
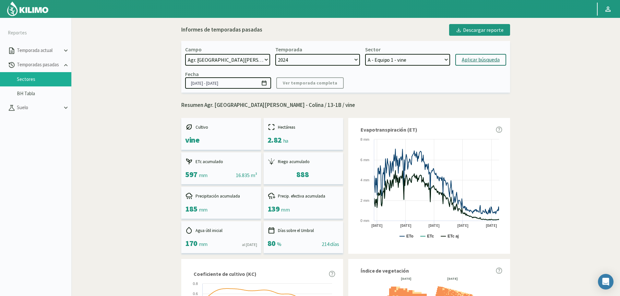
select select "345: Object"
click at [365, 54] on select "A - Equipo 1 - vine B - Equipo 1 - vine 17-1B - Uva 16-1B - vine A - Equipo 2 -…" at bounding box center [407, 60] width 85 height 12
click at [481, 60] on div "Aplicar búsqueda" at bounding box center [481, 60] width 38 height 8
type input "01/07/2024 - 23/09/2024"
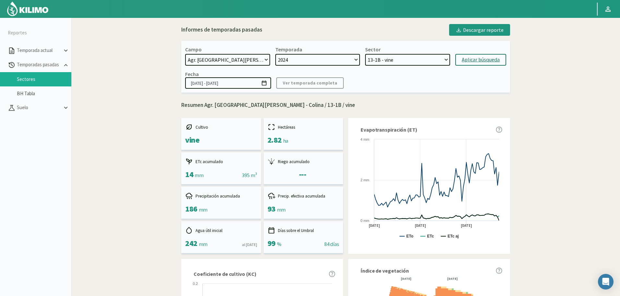
click at [395, 62] on select "A - Equipo 1 - vine B - Equipo 1 - vine 17-1B - Uva 16-1B - vine A - Equipo 2 -…" at bounding box center [407, 60] width 85 height 12
select select "349: Object"
click at [365, 54] on select "A - Equipo 1 - vine B - Equipo 1 - vine 17-1B - Uva 16-1B - vine A - Equipo 2 -…" at bounding box center [407, 60] width 85 height 12
click at [475, 54] on button "Aplicar búsqueda" at bounding box center [480, 60] width 51 height 12
type input "[DATE] - [DATE]"
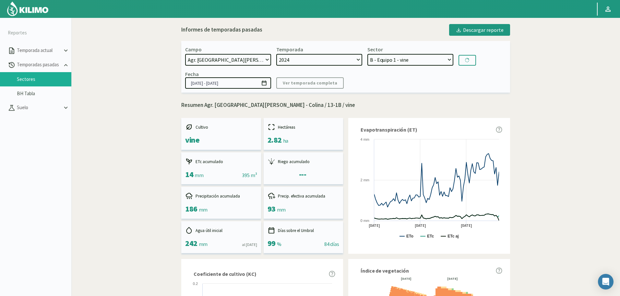
select select "362: Object"
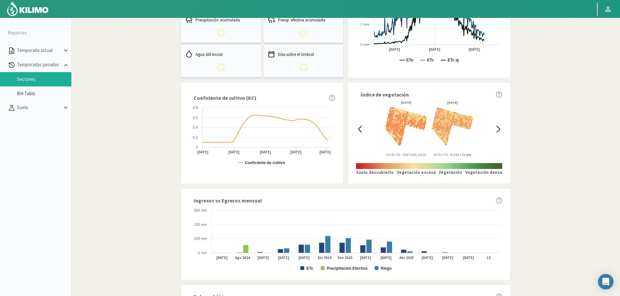
scroll to position [227, 0]
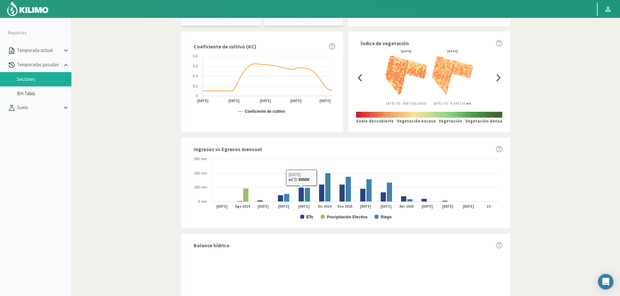
click at [308, 215] on rect at bounding box center [345, 187] width 313 height 65
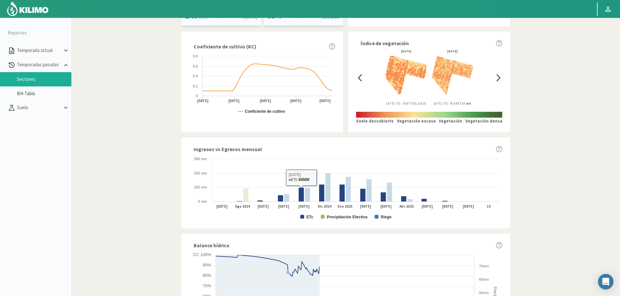
scroll to position [232, 0]
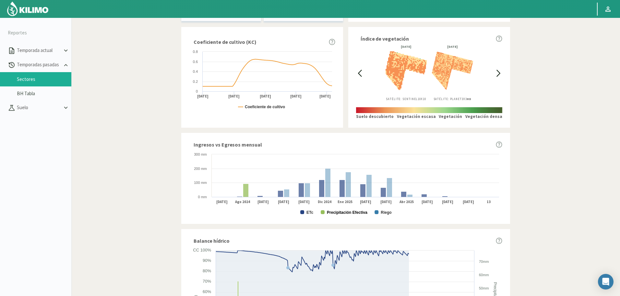
click at [333, 211] on text "Precipitación Efectiva" at bounding box center [347, 212] width 41 height 5
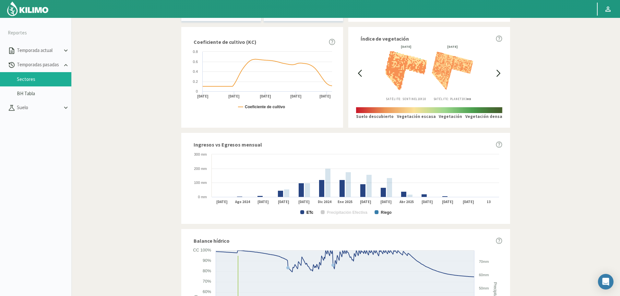
click at [311, 211] on text "ETc" at bounding box center [310, 212] width 7 height 5
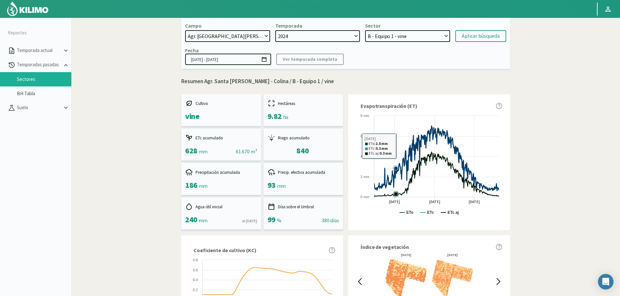
scroll to position [0, 0]
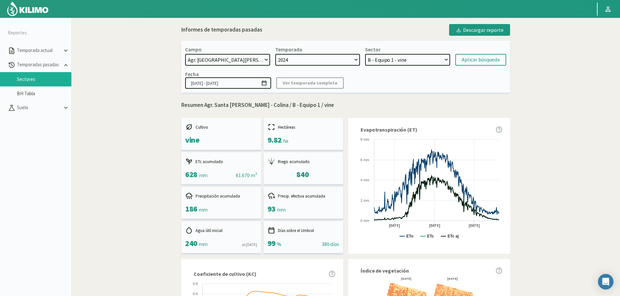
click at [320, 52] on div "Temporada 2024 2023 2022" at bounding box center [317, 55] width 85 height 19
click at [319, 63] on select "2024 2023 2022" at bounding box center [317, 60] width 85 height 12
select select "2: 2022"
click at [275, 54] on select "2024 2023 2022" at bounding box center [317, 60] width 85 height 12
click at [393, 64] on select "C - Equipo 1 - Uva A - Equipo 2 - Uva 16-1B - Uva 17-1B - Uva 14-1A - Uva 15-1A…" at bounding box center [407, 60] width 85 height 12
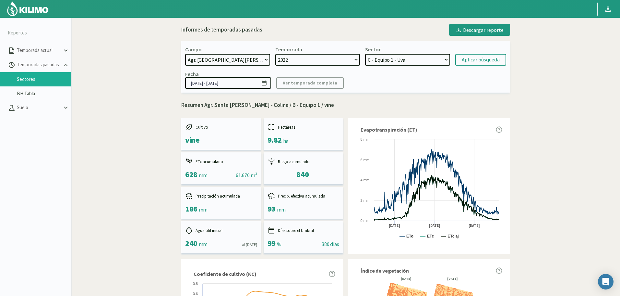
select select "376: Object"
click at [365, 54] on select "C - Equipo 1 - Uva A - Equipo 2 - Uva 16-1B - Uva 17-1B - Uva 14-1A - Uva 15-1A…" at bounding box center [407, 60] width 85 height 12
click at [487, 59] on div "Aplicar búsqueda" at bounding box center [481, 60] width 38 height 8
type input "[DATE] - [DATE]"
select select "387: Object"
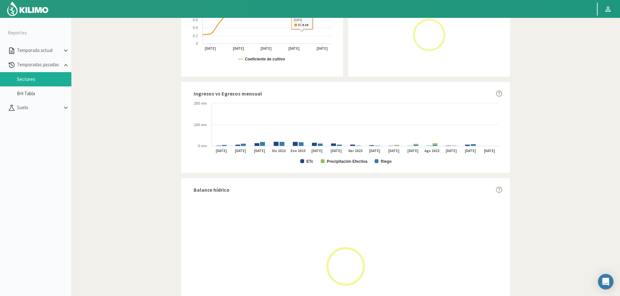
scroll to position [313, 0]
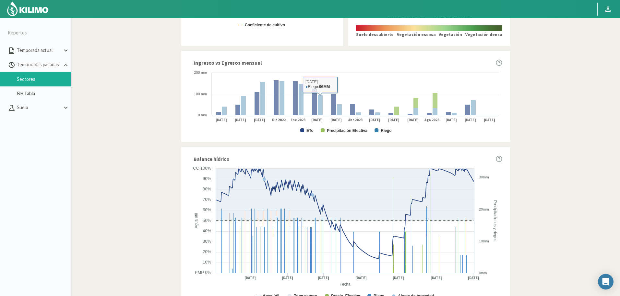
click at [305, 129] on rect at bounding box center [345, 101] width 313 height 65
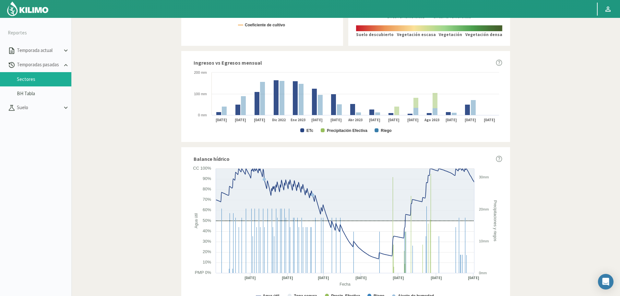
click at [317, 129] on rect at bounding box center [345, 101] width 313 height 65
click at [312, 129] on text "ETc" at bounding box center [310, 130] width 7 height 5
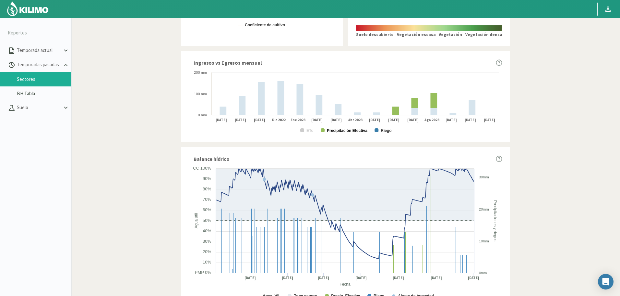
click at [332, 129] on text "Precipitación Efectiva" at bounding box center [347, 130] width 41 height 5
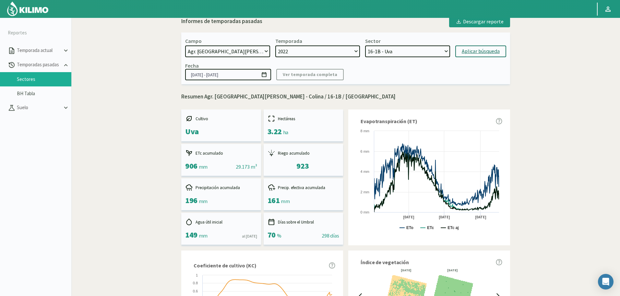
scroll to position [0, 0]
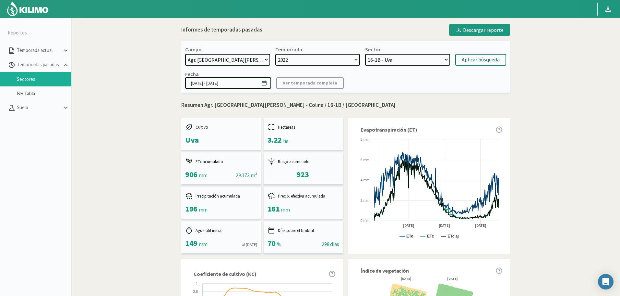
click at [385, 62] on select "C - Equipo 1 - Uva A - Equipo 2 - Uva 16-1B - Uva 17-1B - Uva 14-1A - Uva 15-1A…" at bounding box center [407, 60] width 85 height 12
drag, startPoint x: 384, startPoint y: 62, endPoint x: 380, endPoint y: 62, distance: 3.9
click at [384, 62] on select "C - Equipo 1 - Uva A - Equipo 2 - Uva 16-1B - Uva 17-1B - Uva 14-1A - Uva 15-1A…" at bounding box center [407, 60] width 85 height 12
click at [342, 63] on select "2024 2023 2022" at bounding box center [317, 60] width 85 height 12
select select "1: 2023"
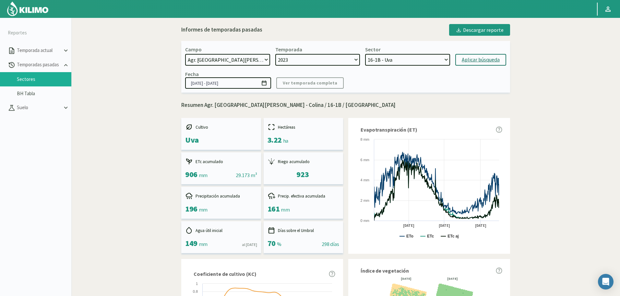
click at [275, 54] on select "2024 2023 2022" at bounding box center [317, 60] width 85 height 12
click at [408, 59] on select "A - Equipo 2 - Uva C - Equipo 1 - Uva 16-1B - vine 17-1B - Uva 14-1A - Uva 11-1…" at bounding box center [407, 60] width 85 height 12
select select "398: Object"
click at [365, 54] on select "A - Equipo 2 - Uva C - Equipo 1 - Uva 16-1B - vine 17-1B - Uva 14-1A - Uva 11-1…" at bounding box center [407, 60] width 85 height 12
click at [486, 59] on div "Aplicar búsqueda" at bounding box center [481, 60] width 38 height 8
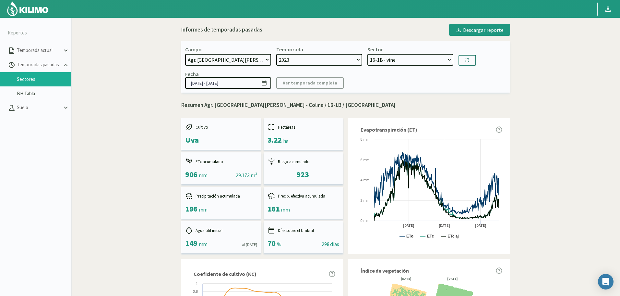
type input "[DATE] - [DATE]"
select select "409: Object"
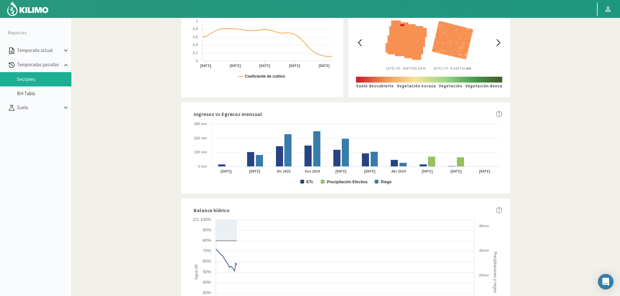
scroll to position [264, 0]
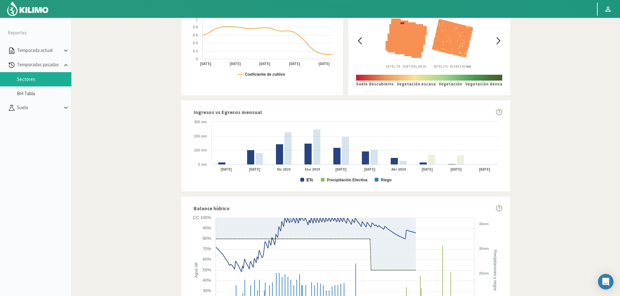
click at [311, 179] on text "ETc" at bounding box center [310, 179] width 7 height 5
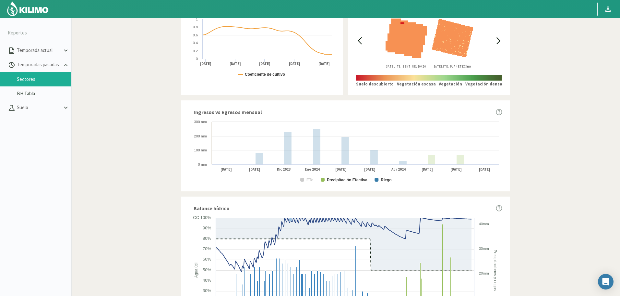
click at [339, 175] on rect at bounding box center [345, 150] width 313 height 65
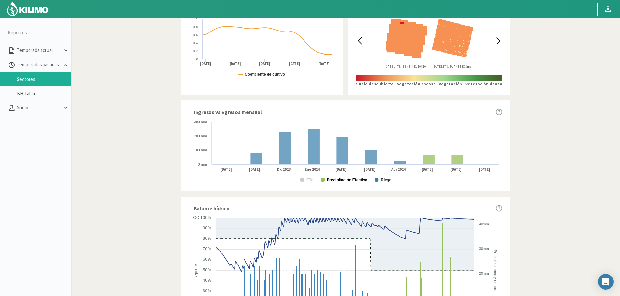
click at [342, 180] on text "Precipitación Efectiva" at bounding box center [347, 179] width 41 height 5
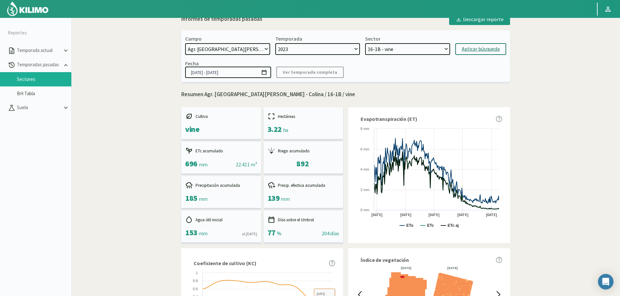
scroll to position [0, 0]
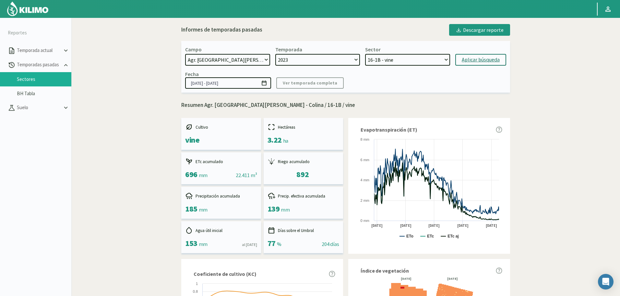
click at [318, 55] on select "2024 2023 2022" at bounding box center [317, 60] width 85 height 12
select select "0: 2024"
click at [275, 54] on select "2024 2023 2022" at bounding box center [317, 60] width 85 height 12
select select "418: Object"
click at [399, 58] on select "A - Equipo 1 - vine B - Equipo 1 - vine 17-1B - Uva 16-1B - vine A - Equipo 2 -…" at bounding box center [407, 60] width 85 height 12
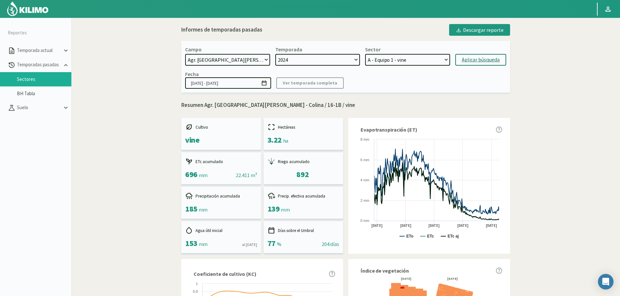
click at [316, 61] on select "2024 2023 2022" at bounding box center [317, 60] width 85 height 12
click at [387, 61] on select "A - Equipo 1 - vine B - Equipo 1 - vine 17-1B - Uva 16-1B - vine A - Equipo 2 -…" at bounding box center [407, 60] width 85 height 12
click at [313, 66] on div "Campo 21 de Septiembre 8 Fuegos Acograpes - Ag. Carlos Muñoz Herrera Acograpes …" at bounding box center [345, 67] width 329 height 52
click at [305, 55] on select "2024 2023 2022" at bounding box center [317, 60] width 85 height 12
select select "2: 2022"
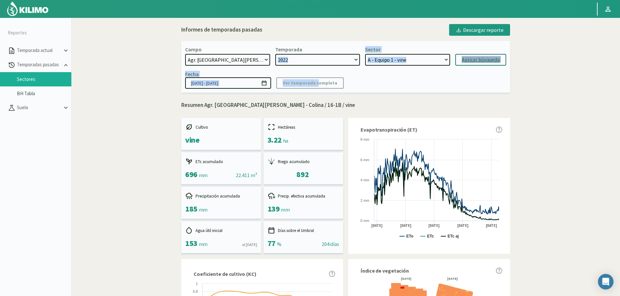
click at [275, 54] on select "2024 2023 2022" at bounding box center [317, 60] width 85 height 12
click at [388, 63] on select "C - Equipo 1 - Uva A - Equipo 2 - Uva 16-1B - Uva 17-1B - Uva 14-1A - Uva 15-1A…" at bounding box center [407, 60] width 85 height 12
select select "434: Object"
click at [365, 54] on select "C - Equipo 1 - Uva A - Equipo 2 - Uva 16-1B - Uva 17-1B - Uva 14-1A - Uva 15-1A…" at bounding box center [407, 60] width 85 height 12
click at [469, 61] on div "Aplicar búsqueda" at bounding box center [481, 60] width 38 height 8
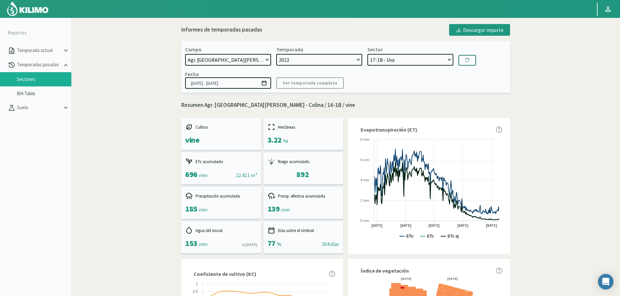
type input "[DATE] - [DATE]"
select select "445: Object"
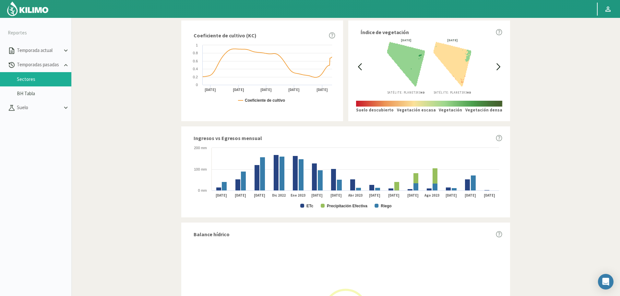
scroll to position [260, 0]
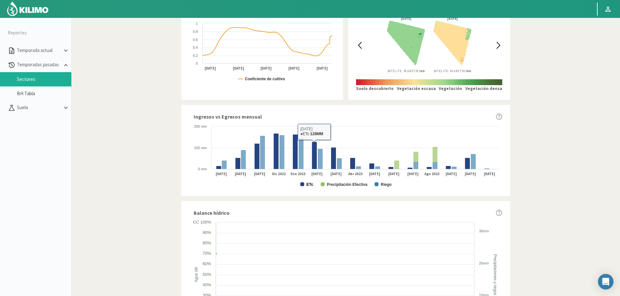
click at [307, 183] on text "ETc" at bounding box center [310, 184] width 7 height 5
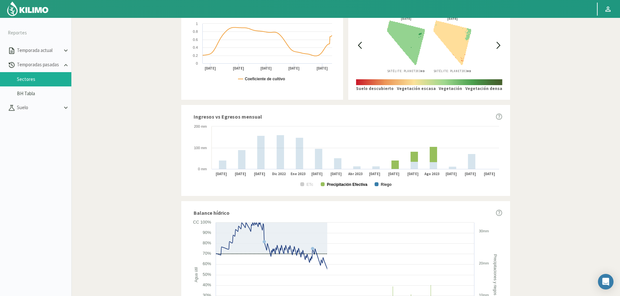
click at [338, 183] on text "Precipitación Efectiva" at bounding box center [347, 184] width 41 height 5
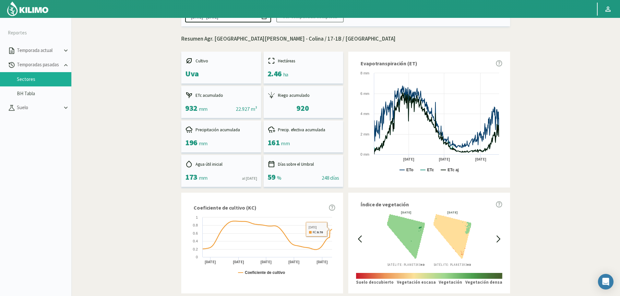
scroll to position [0, 0]
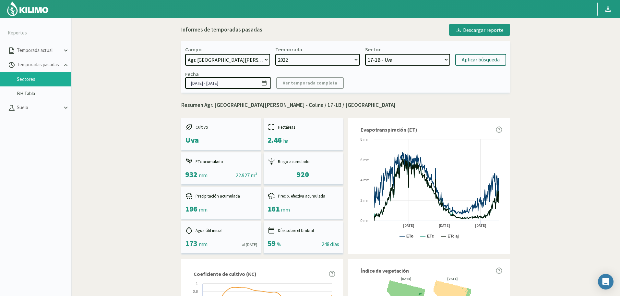
click at [323, 61] on select "2024 2023 2022" at bounding box center [317, 60] width 85 height 12
select select "1: 2023"
click at [275, 54] on select "2024 2023 2022" at bounding box center [317, 60] width 85 height 12
click at [407, 60] on select "A - Equipo 2 - Uva C - Equipo 1 - Uva 16-1B - vine 17-1B - Uva 14-1A - Uva 11-1…" at bounding box center [407, 60] width 85 height 12
select select "456: Object"
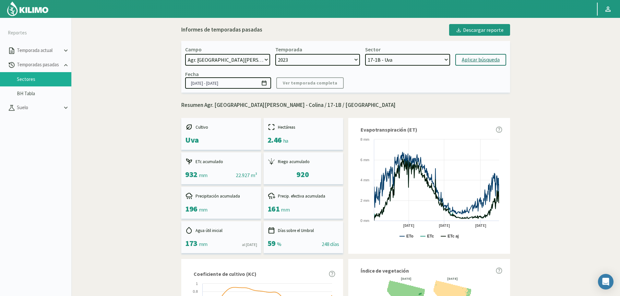
click at [365, 54] on select "A - Equipo 2 - Uva C - Equipo 1 - Uva 16-1B - vine 17-1B - Uva 14-1A - Uva 11-1…" at bounding box center [407, 60] width 85 height 12
click at [467, 62] on div "Aplicar búsqueda" at bounding box center [481, 60] width 38 height 8
type input "[DATE] - [DATE]"
select select "467: Object"
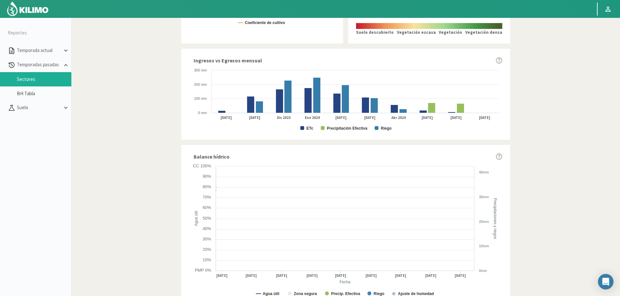
scroll to position [317, 0]
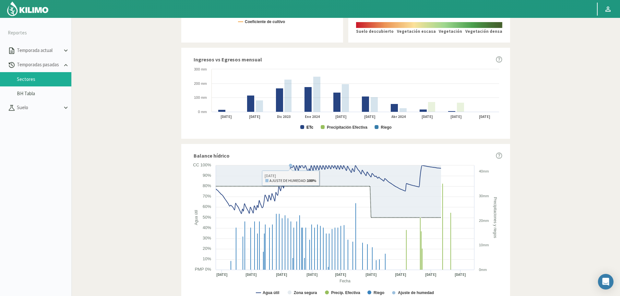
click at [307, 129] on text "ETc" at bounding box center [310, 127] width 7 height 5
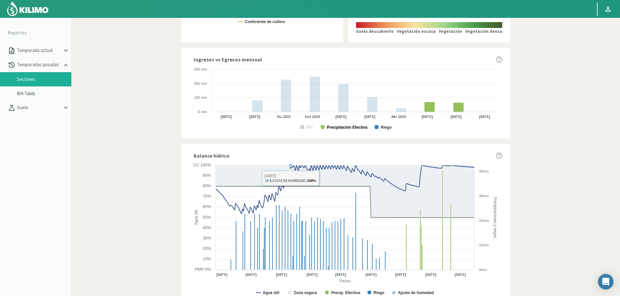
click at [344, 128] on text "Precipitación Efectiva" at bounding box center [347, 127] width 41 height 5
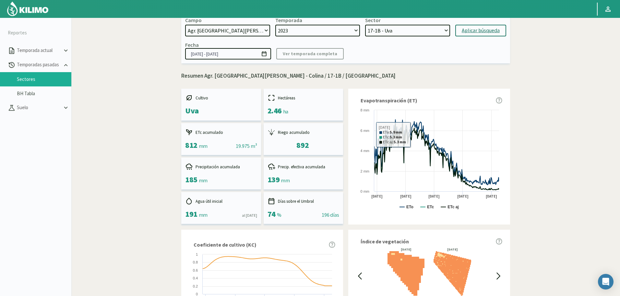
scroll to position [0, 0]
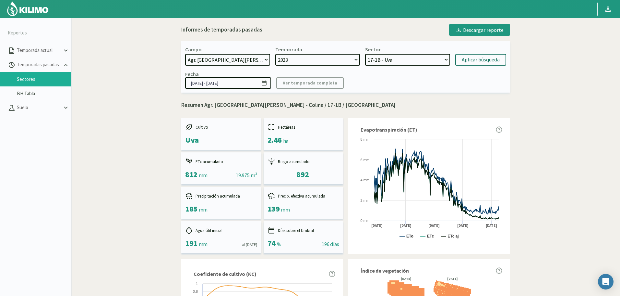
click at [403, 59] on select "A - Equipo 2 - Uva C - Equipo 1 - Uva 16-1B - vine 17-1B - Uva 14-1A - Uva 11-1…" at bounding box center [407, 60] width 85 height 12
click at [331, 54] on select "2024 2023 2022" at bounding box center [317, 60] width 85 height 12
select select "0: 2024"
click at [275, 54] on select "2024 2023 2022" at bounding box center [317, 60] width 85 height 12
click at [405, 59] on select "A - Equipo 1 - vine B - Equipo 1 - vine 17-1B - Uva 16-1B - vine A - Equipo 2 -…" at bounding box center [407, 60] width 85 height 12
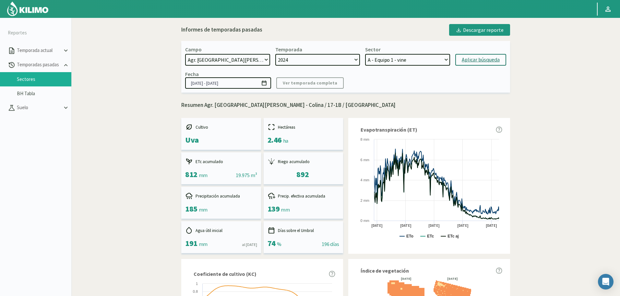
select select "476: Object"
click at [365, 54] on select "A - Equipo 1 - vine B - Equipo 1 - vine 17-1B - Uva 16-1B - vine A - Equipo 2 -…" at bounding box center [407, 60] width 85 height 12
click at [478, 65] on button "Aplicar búsqueda" at bounding box center [480, 60] width 51 height 12
type input "[DATE] - [DATE]"
select select "489: Object"
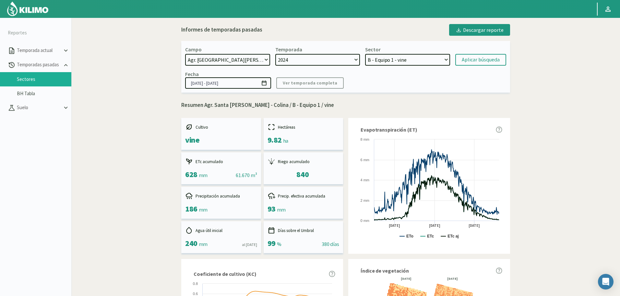
click at [305, 64] on select "2024 2023 2022" at bounding box center [317, 60] width 85 height 12
select select "2: 2022"
click at [275, 54] on select "2024 2023 2022" at bounding box center [317, 60] width 85 height 12
click at [391, 66] on select "C - Equipo 1 - Uva A - Equipo 2 - Uva 16-1B - Uva 17-1B - Uva 14-1A - Uva 15-1A…" at bounding box center [407, 60] width 85 height 12
select select "509: Object"
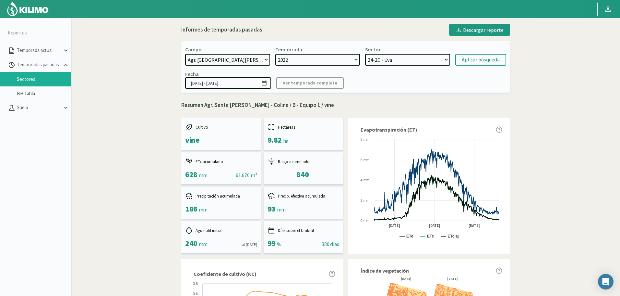
click at [365, 54] on select "C - Equipo 1 - Uva A - Equipo 2 - Uva 16-1B - Uva 17-1B - Uva 14-1A - Uva 15-1A…" at bounding box center [407, 60] width 85 height 12
click at [474, 60] on div "Aplicar búsqueda" at bounding box center [481, 60] width 38 height 8
type input "[DATE] - [DATE]"
select select "520: Object"
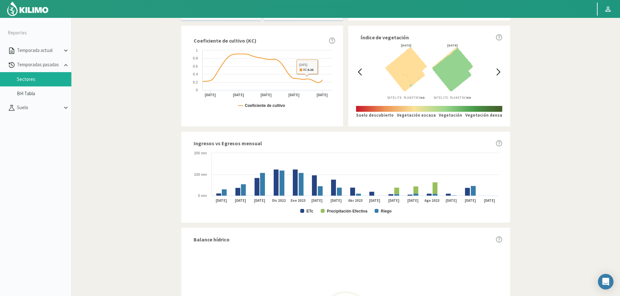
scroll to position [260, 0]
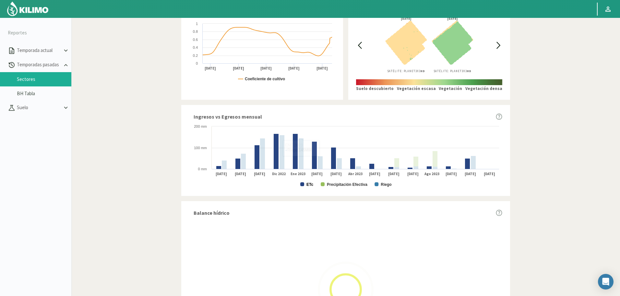
click at [312, 186] on text "ETc" at bounding box center [310, 184] width 7 height 5
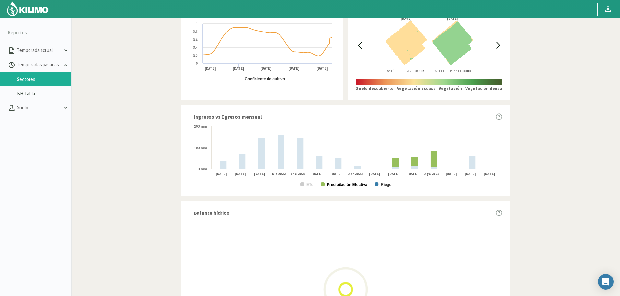
click at [360, 186] on text "Precipitación Efectiva" at bounding box center [347, 184] width 41 height 5
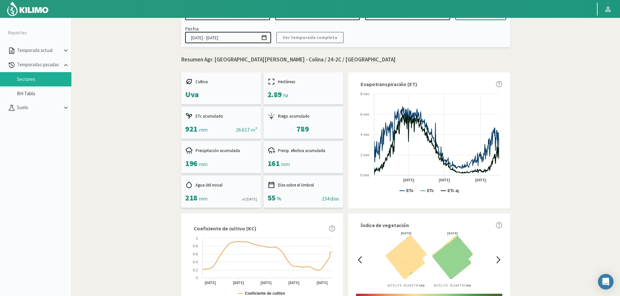
scroll to position [0, 0]
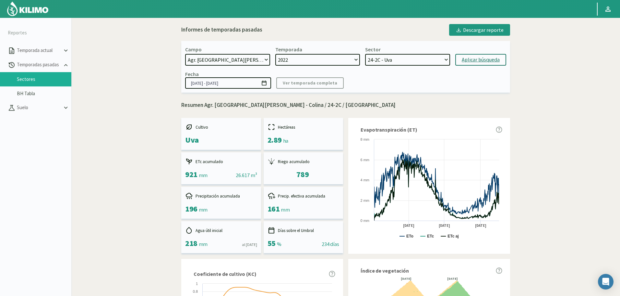
click at [318, 55] on select "2024 2023 2022" at bounding box center [317, 60] width 85 height 12
click at [315, 56] on select "2024 2023 2022" at bounding box center [317, 60] width 85 height 12
select select "1: 2023"
click at [275, 54] on select "2024 2023 2022" at bounding box center [317, 60] width 85 height 12
click at [394, 62] on select "A - Equipo 2 - Uva C - Equipo 1 - Uva 16-1B - vine 17-1B - Uva 14-1A - Uva 11-1…" at bounding box center [407, 60] width 85 height 12
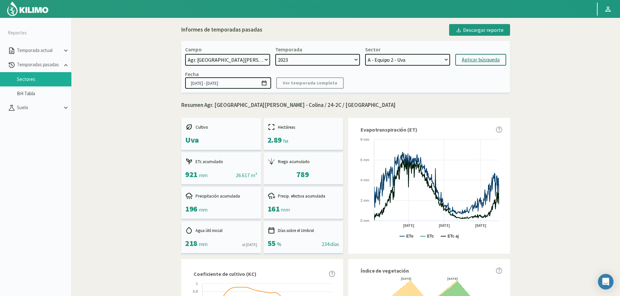
click at [398, 60] on select "A - Equipo 2 - Uva C - Equipo 1 - Uva 16-1B - vine 17-1B - Uva 14-1A - Uva 11-1…" at bounding box center [407, 60] width 85 height 12
select select "524: Object"
click at [365, 54] on select "A - Equipo 2 - Uva C - Equipo 1 - Uva 16-1B - vine 17-1B - Uva 14-1A - Uva 11-1…" at bounding box center [407, 60] width 85 height 12
click at [482, 58] on div "Aplicar búsqueda" at bounding box center [481, 60] width 38 height 8
type input "[DATE] - [DATE]"
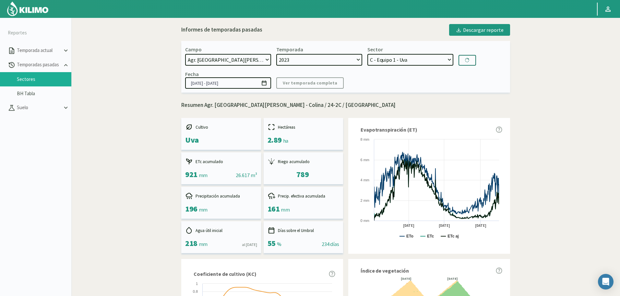
select select "535: Object"
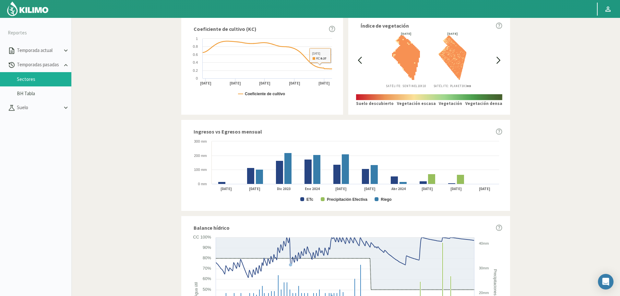
scroll to position [260, 0]
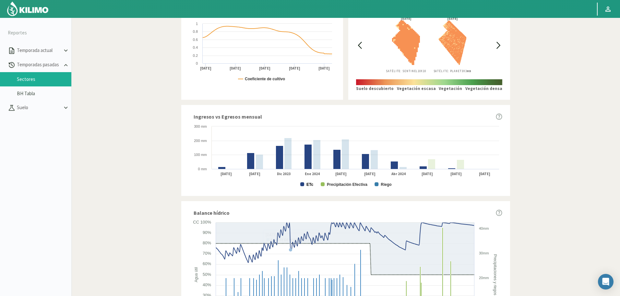
click at [309, 184] on text "ETc" at bounding box center [310, 184] width 7 height 5
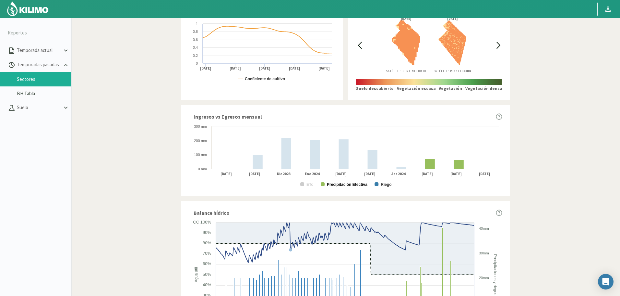
click at [340, 184] on text "Precipitación Efectiva" at bounding box center [347, 184] width 41 height 5
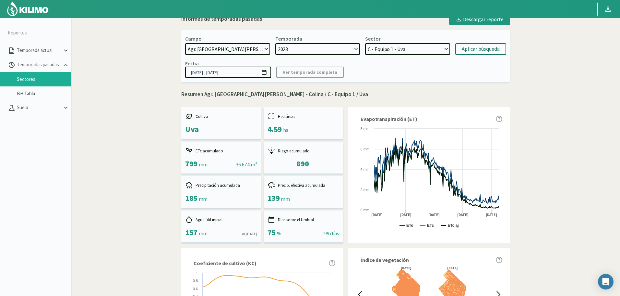
scroll to position [0, 0]
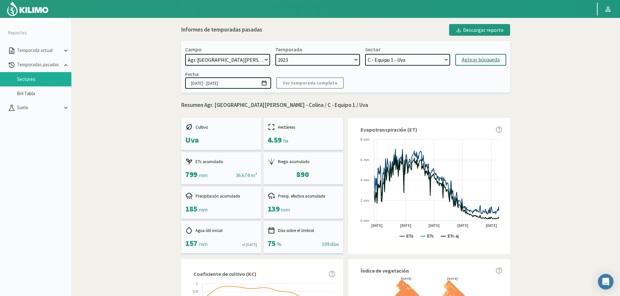
click at [315, 60] on select "2024 2023 2022" at bounding box center [317, 60] width 85 height 12
drag, startPoint x: 312, startPoint y: 58, endPoint x: 311, endPoint y: 65, distance: 6.8
click at [312, 58] on select "2024 2023 2022" at bounding box center [317, 60] width 85 height 12
select select "0: 2024"
click at [275, 54] on select "2024 2023 2022" at bounding box center [317, 60] width 85 height 12
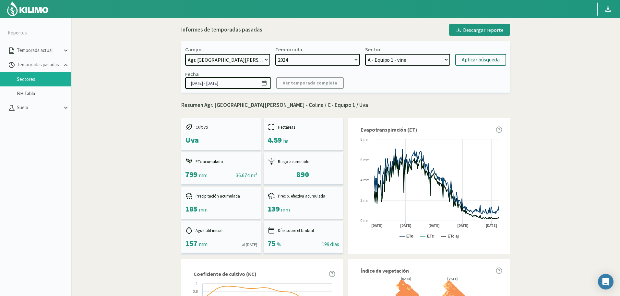
click at [426, 56] on select "A - Equipo 1 - vine B - Equipo 1 - vine 17-1B - Uva 16-1B - vine A - Equipo 2 -…" at bounding box center [407, 60] width 85 height 12
select select "550: Object"
click at [365, 54] on select "A - Equipo 1 - vine B - Equipo 1 - vine 17-1B - Uva 16-1B - vine A - Equipo 2 -…" at bounding box center [407, 60] width 85 height 12
click at [476, 56] on div "Aplicar búsqueda" at bounding box center [481, 60] width 38 height 8
type input "[DATE] - [DATE]"
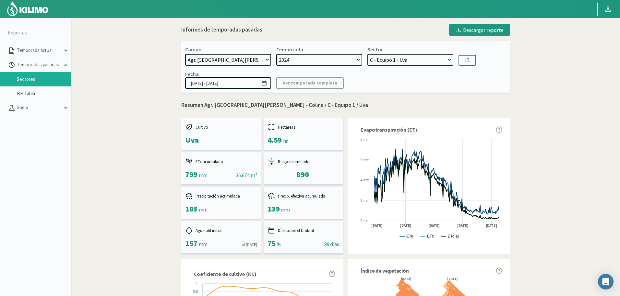
select select "563: Object"
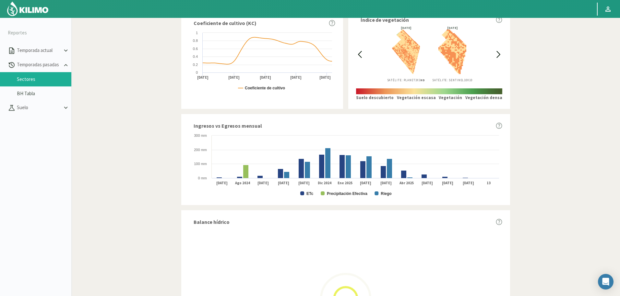
scroll to position [292, 0]
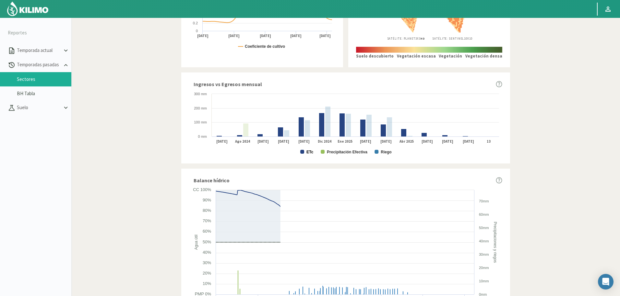
click at [308, 153] on text "ETc" at bounding box center [310, 152] width 7 height 5
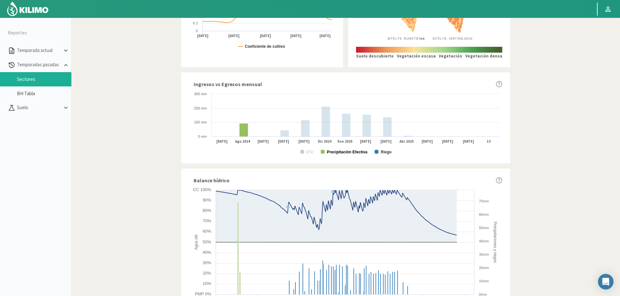
click at [344, 152] on text "Precipitación Efectiva" at bounding box center [347, 152] width 41 height 5
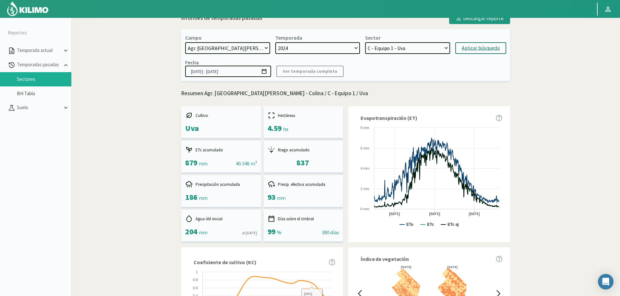
scroll to position [0, 0]
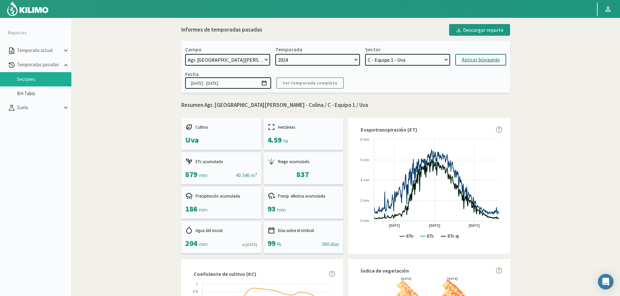
click at [396, 55] on select "A - Equipo 1 - vine B - Equipo 1 - vine 17-1B - Uva 16-1B - vine A - Equipo 2 -…" at bounding box center [407, 60] width 85 height 12
click at [307, 60] on select "2024 2023 2022" at bounding box center [317, 60] width 85 height 12
select select "2: 2022"
click at [275, 54] on select "2024 2023 2022" at bounding box center [317, 60] width 85 height 12
click at [396, 55] on select "C - Equipo 1 - Uva A - Equipo 2 - Uva 16-1B - Uva 17-1B - Uva 14-1A - Uva 15-1A…" at bounding box center [407, 60] width 85 height 12
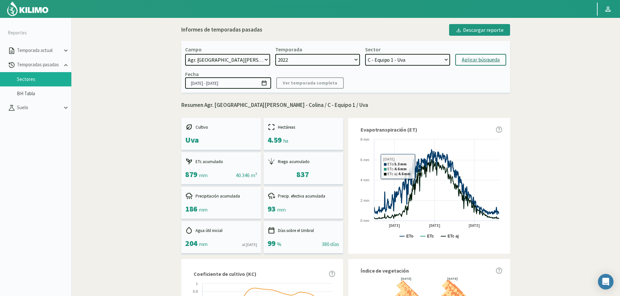
select select "580: Object"
click at [365, 54] on select "C - Equipo 1 - Uva A - Equipo 2 - Uva 16-1B - Uva 17-1B - Uva 14-1A - Uva 15-1A…" at bounding box center [407, 60] width 85 height 12
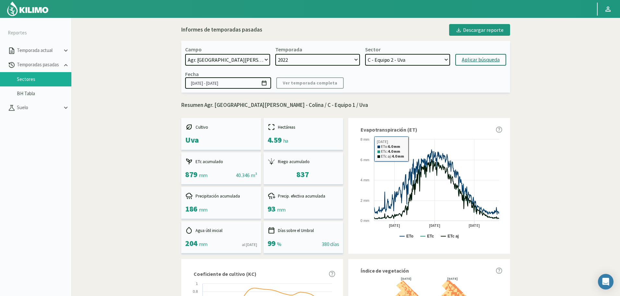
click at [465, 62] on div "Aplicar búsqueda" at bounding box center [481, 60] width 38 height 8
type input "[DATE] - [DATE]"
select select "591: Object"
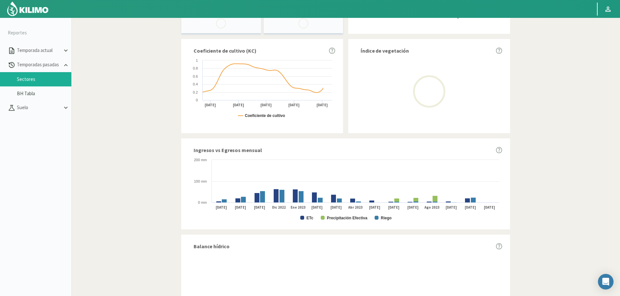
scroll to position [260, 0]
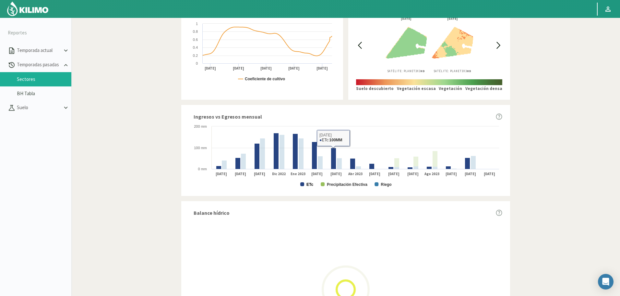
click at [310, 184] on text "ETc" at bounding box center [310, 184] width 7 height 5
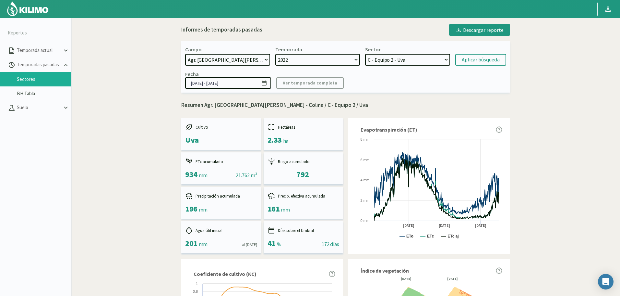
select select "192: Object"
select select "2: 2022"
select select "591: Object"
click at [331, 59] on select "2024 2023 2022" at bounding box center [317, 60] width 85 height 12
select select "1: 2023"
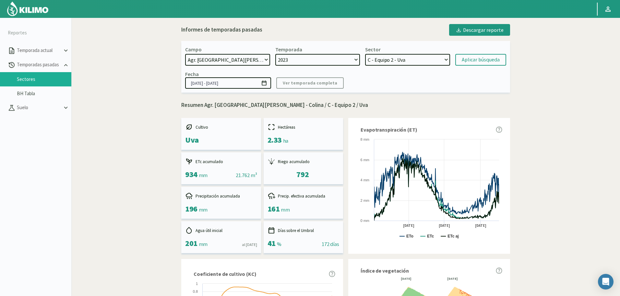
click at [275, 54] on select "2024 2023 2022" at bounding box center [317, 60] width 85 height 12
click at [404, 63] on select "A - Equipo 2 - Uva C - Equipo 1 - Uva 16-1B - vine 17-1B - Uva 14-1A - Uva 11-1…" at bounding box center [407, 60] width 85 height 12
select select "600: Object"
click at [365, 54] on select "A - Equipo 2 - Uva C - Equipo 1 - Uva 16-1B - vine 17-1B - Uva 14-1A - Uva 11-1…" at bounding box center [407, 60] width 85 height 12
click at [475, 60] on div "Aplicar búsqueda" at bounding box center [481, 60] width 38 height 8
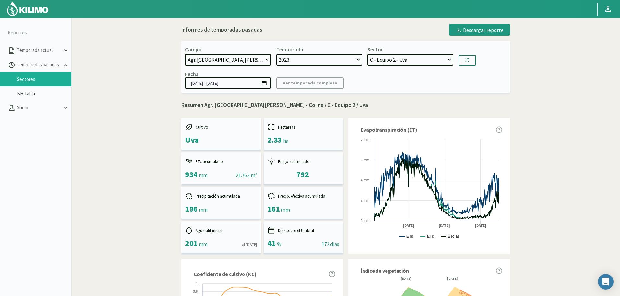
type input "[DATE] - [DATE]"
select select "611: Object"
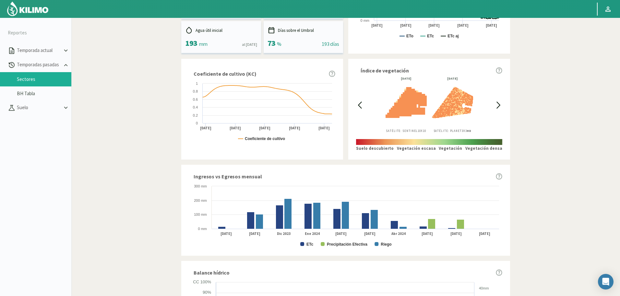
scroll to position [296, 0]
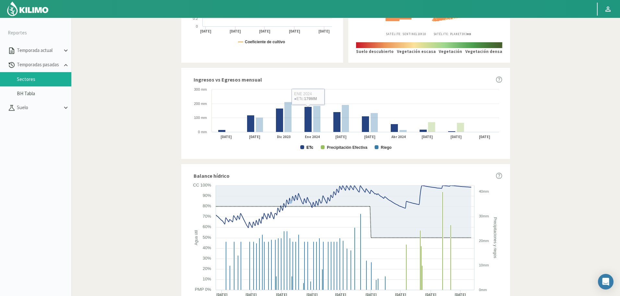
drag, startPoint x: 310, startPoint y: 147, endPoint x: 314, endPoint y: 147, distance: 3.6
click at [311, 147] on text "ETc" at bounding box center [310, 147] width 7 height 5
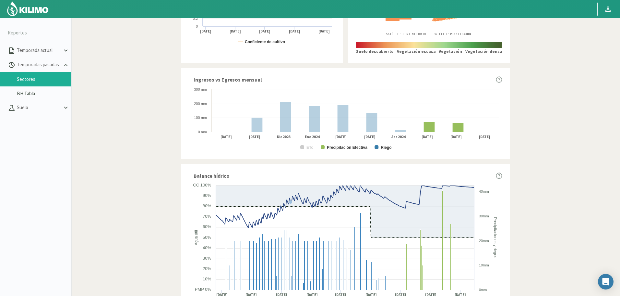
click at [342, 151] on div "Ingresos vs Egresos mensual Created with Highcharts 9.2.2 ETc Precipitación Efe…" at bounding box center [345, 113] width 329 height 91
click at [348, 145] on text "Precipitación Efectiva" at bounding box center [347, 147] width 41 height 5
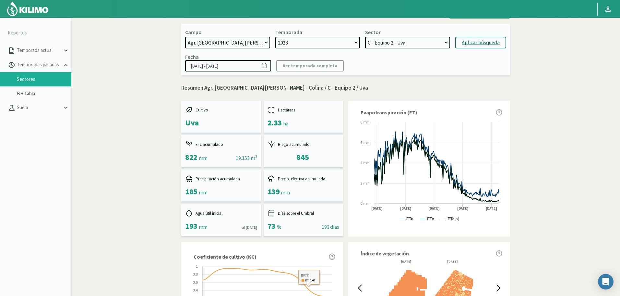
scroll to position [0, 0]
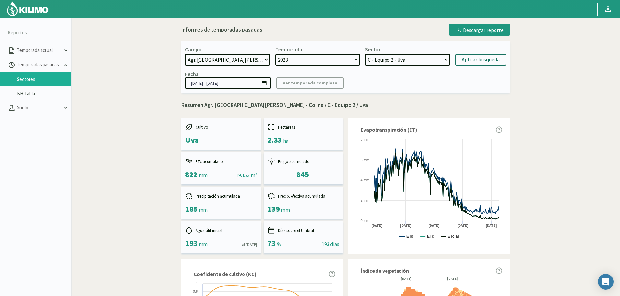
click at [308, 58] on select "2024 2023 2022" at bounding box center [317, 60] width 85 height 12
click at [308, 61] on select "2024 2023 2022" at bounding box center [317, 60] width 85 height 12
select select "0: 2024"
click at [275, 54] on select "2024 2023 2022" at bounding box center [317, 60] width 85 height 12
click at [408, 65] on select "A - Equipo 1 - vine B - Equipo 1 - vine 17-1B - Uva 16-1B - vine A - Equipo 2 -…" at bounding box center [407, 60] width 85 height 12
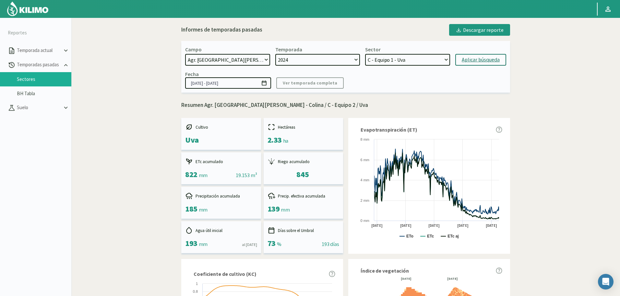
click at [365, 54] on select "A - Equipo 1 - vine B - Equipo 1 - vine 17-1B - Uva 16-1B - vine A - Equipo 2 -…" at bounding box center [407, 60] width 85 height 12
click at [403, 66] on select "A - Equipo 1 - vine B - Equipo 1 - vine 17-1B - Uva 16-1B - vine A - Equipo 2 -…" at bounding box center [407, 60] width 85 height 12
select select "622: Object"
click at [365, 54] on select "A - Equipo 1 - vine B - Equipo 1 - vine 17-1B - Uva 16-1B - vine A - Equipo 2 -…" at bounding box center [407, 60] width 85 height 12
click at [480, 59] on div "Aplicar búsqueda" at bounding box center [481, 60] width 38 height 8
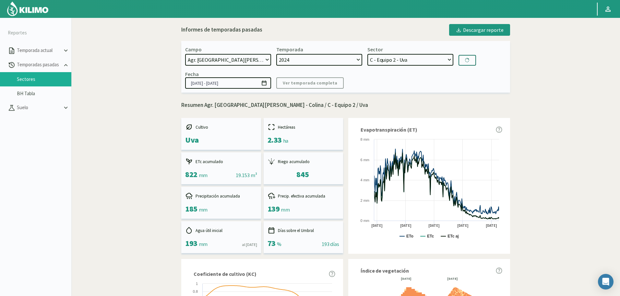
type input "[DATE] - [DATE]"
select select "635: Object"
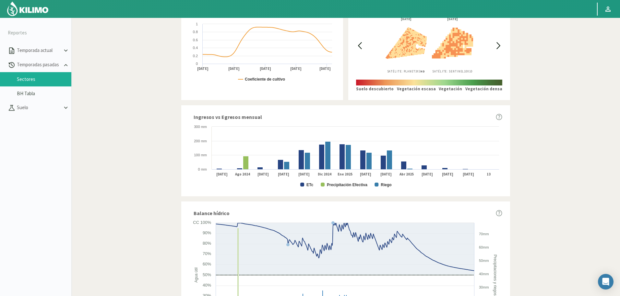
scroll to position [260, 0]
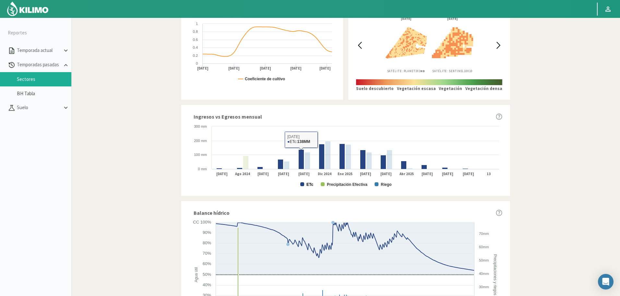
click at [309, 187] on text "ETc" at bounding box center [310, 184] width 7 height 5
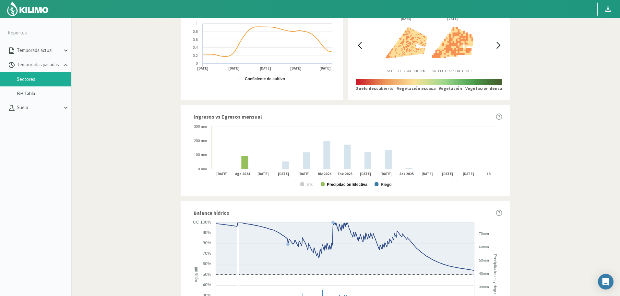
click at [341, 182] on text "Precipitación Efectiva" at bounding box center [347, 184] width 41 height 5
